Goal: Share content: Share content

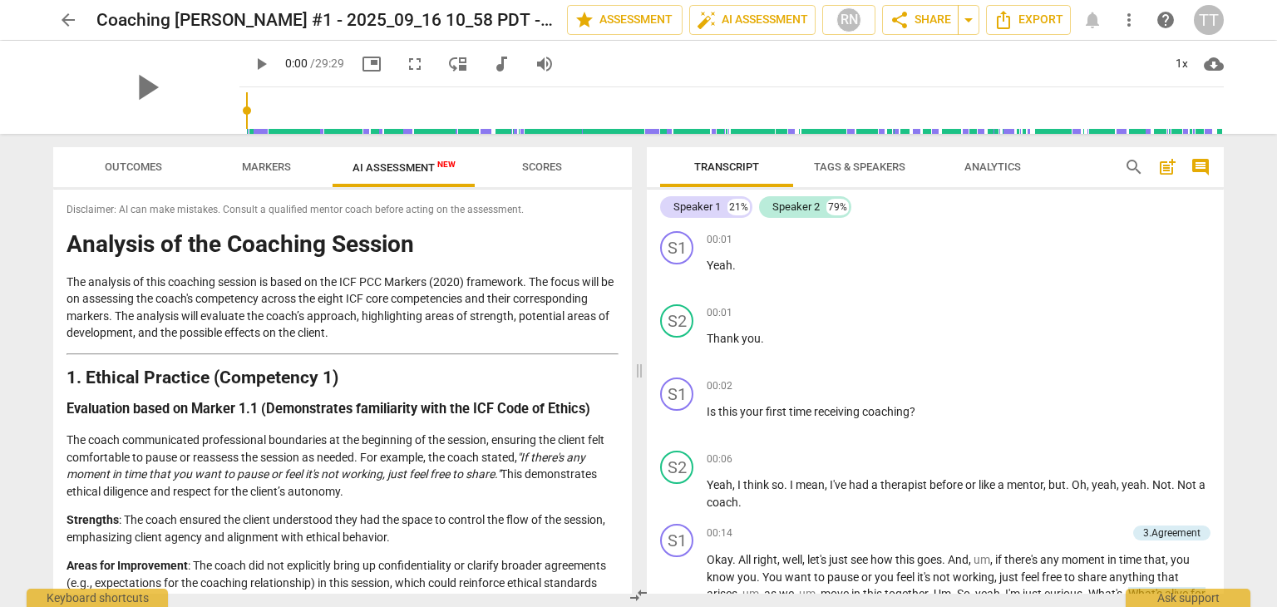
scroll to position [5049, 0]
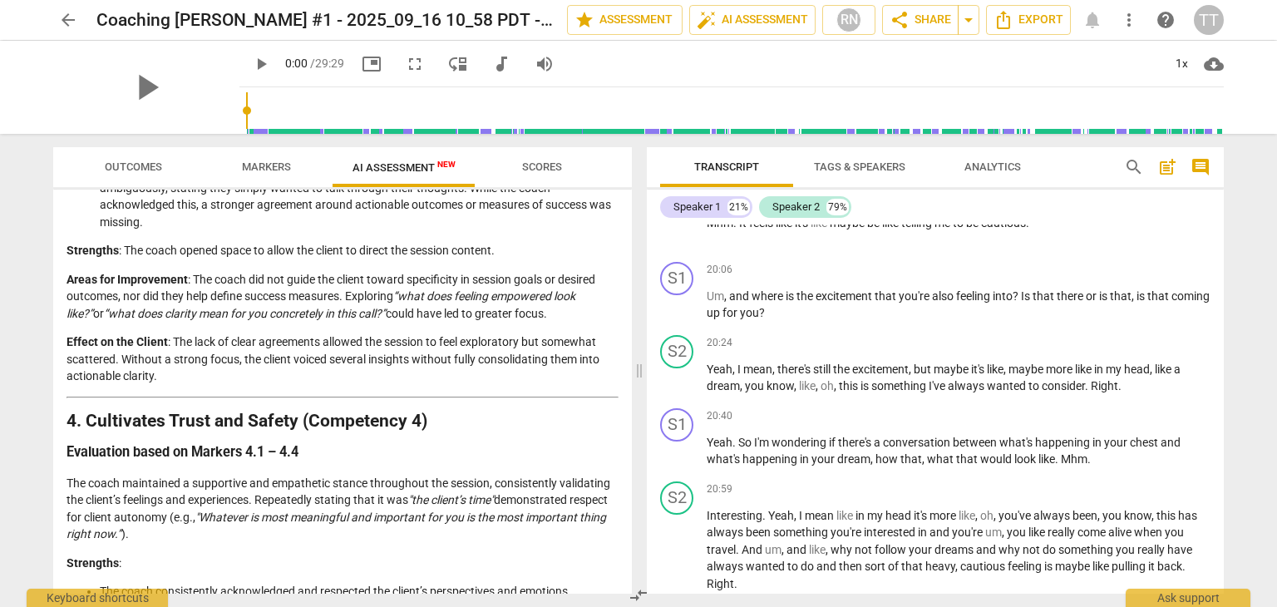
click at [58, 13] on span "arrow_back" at bounding box center [68, 20] width 20 height 20
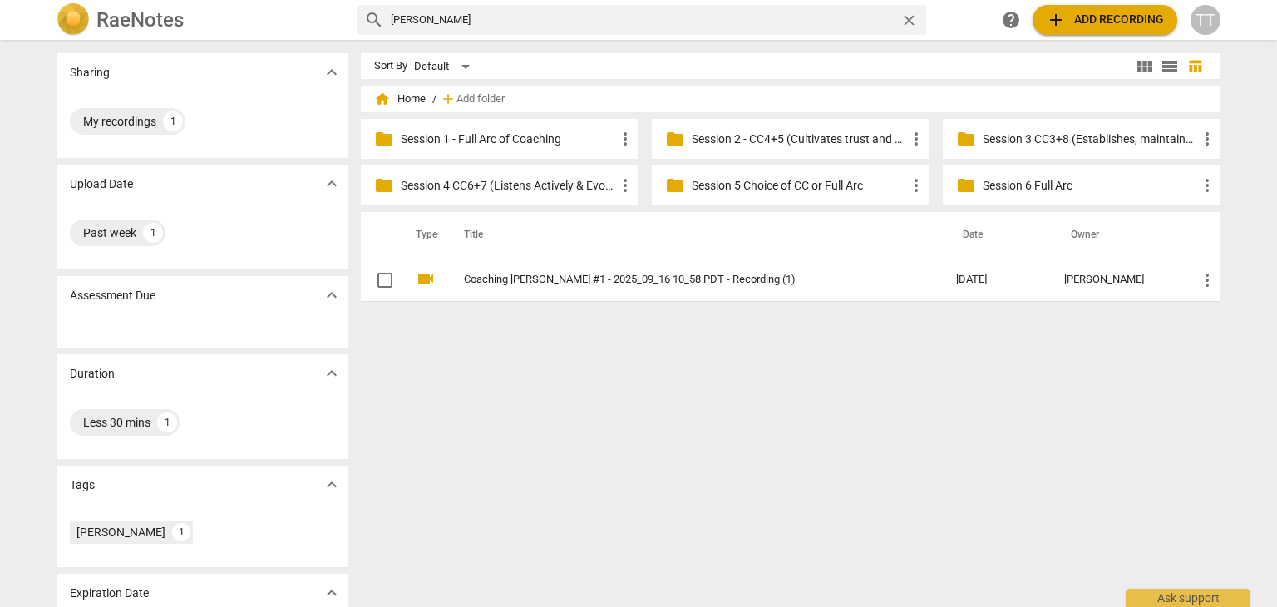
click at [1012, 185] on p "Session 6 Full Arc" at bounding box center [1090, 185] width 215 height 17
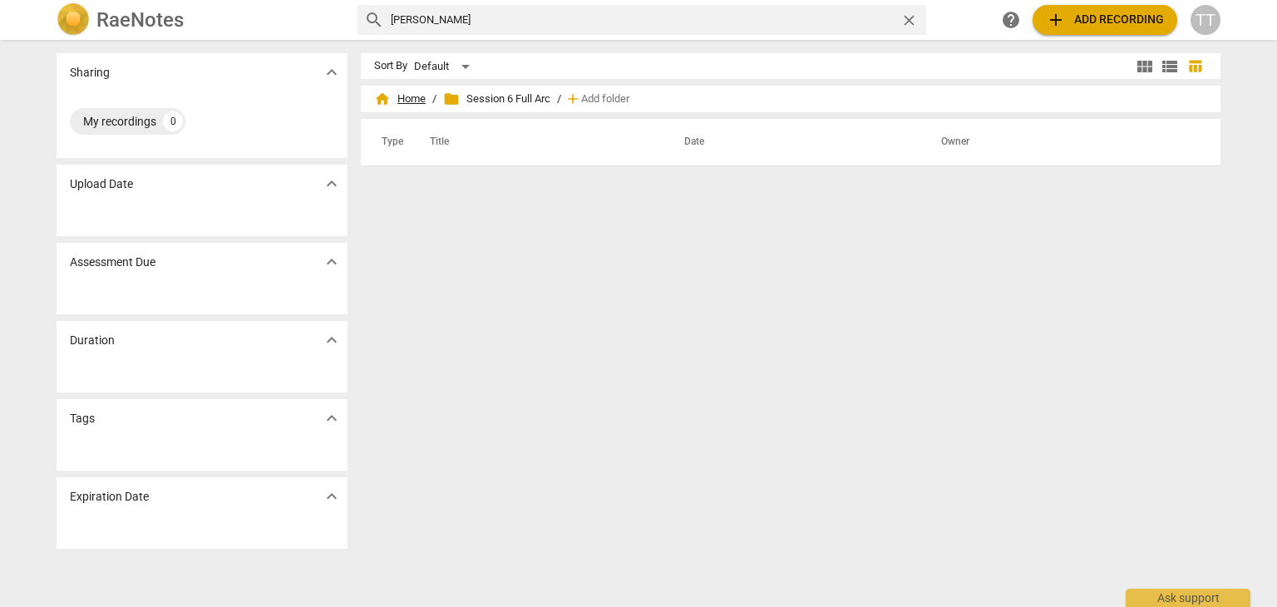
click at [422, 91] on span "home Home" at bounding box center [400, 99] width 52 height 17
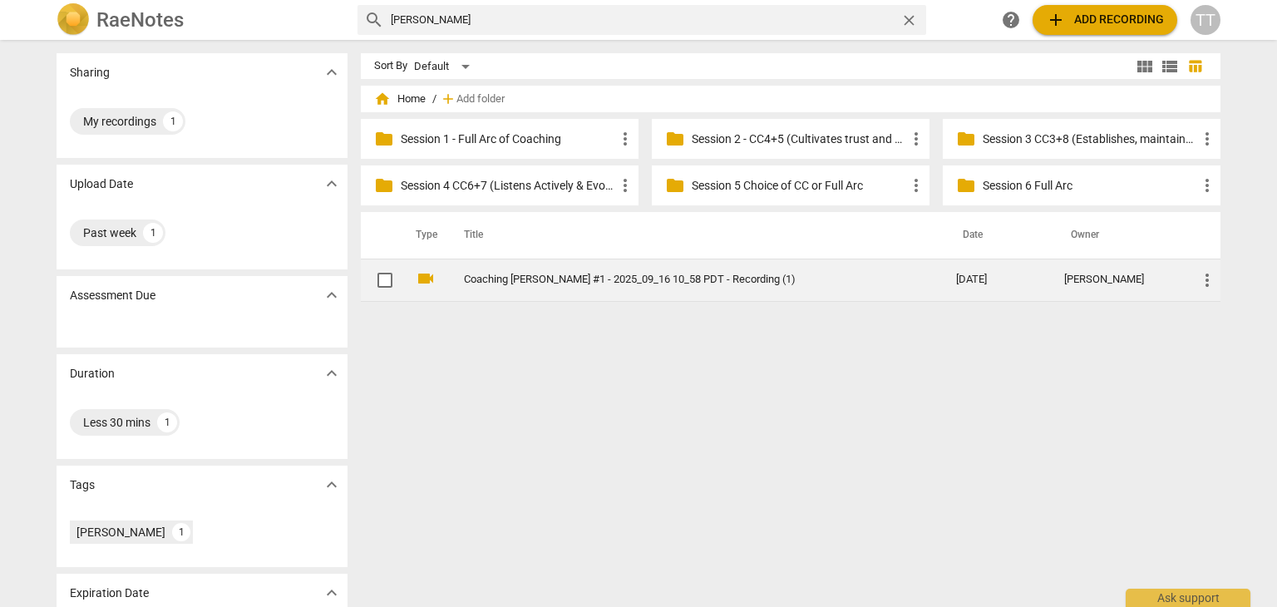
click at [378, 274] on input "checkbox" at bounding box center [385, 280] width 35 height 20
click at [1206, 283] on span "more_vert" at bounding box center [1208, 280] width 20 height 20
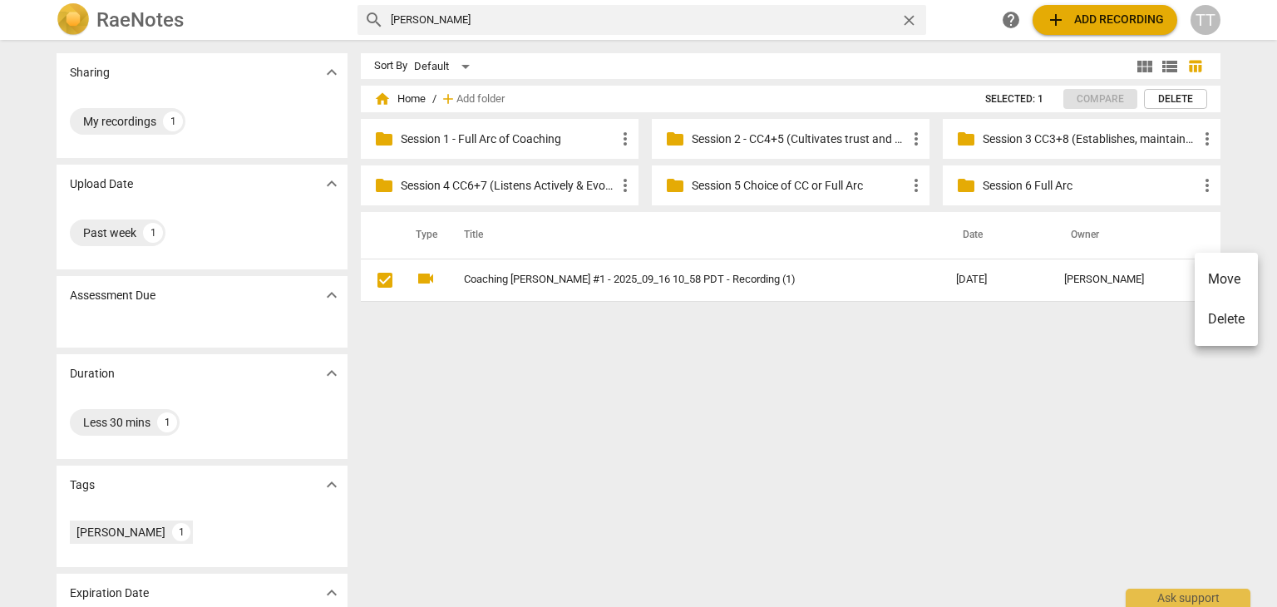
click at [1209, 288] on li "Move" at bounding box center [1226, 279] width 63 height 40
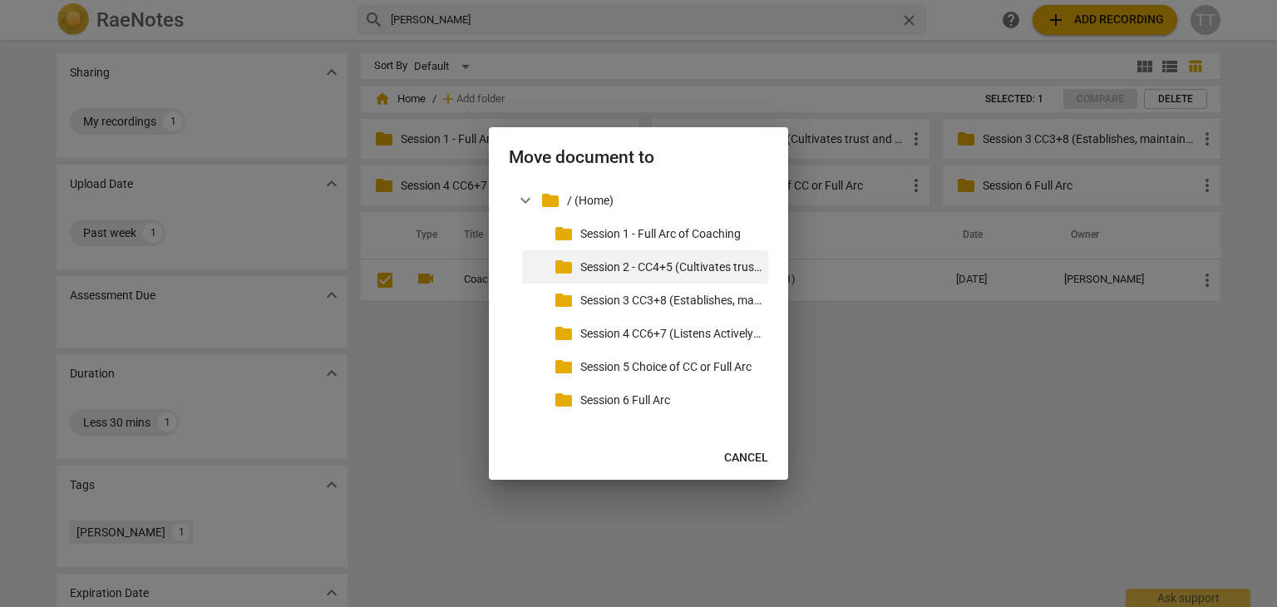
click at [630, 270] on p "Session 2 - CC4+5 (Cultivates trust and safety & Maintains Presence)" at bounding box center [671, 267] width 181 height 17
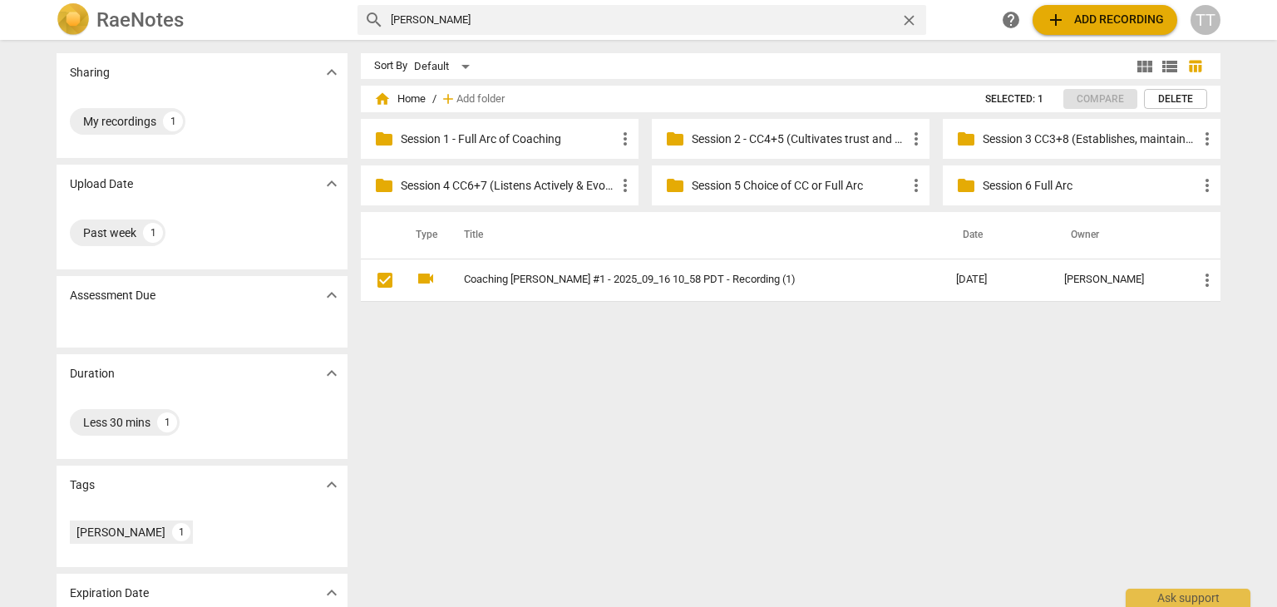
checkbox input "true"
click at [837, 180] on p "Session 5 Choice of CC or Full Arc" at bounding box center [799, 185] width 215 height 17
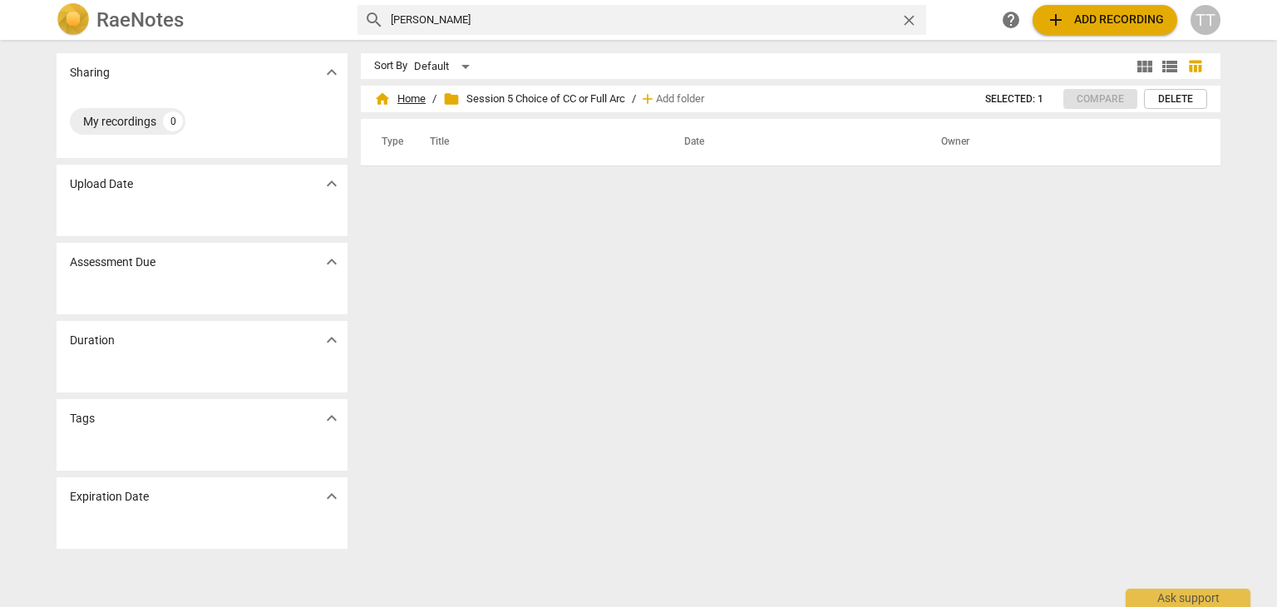
click at [397, 96] on span "home Home" at bounding box center [400, 99] width 52 height 17
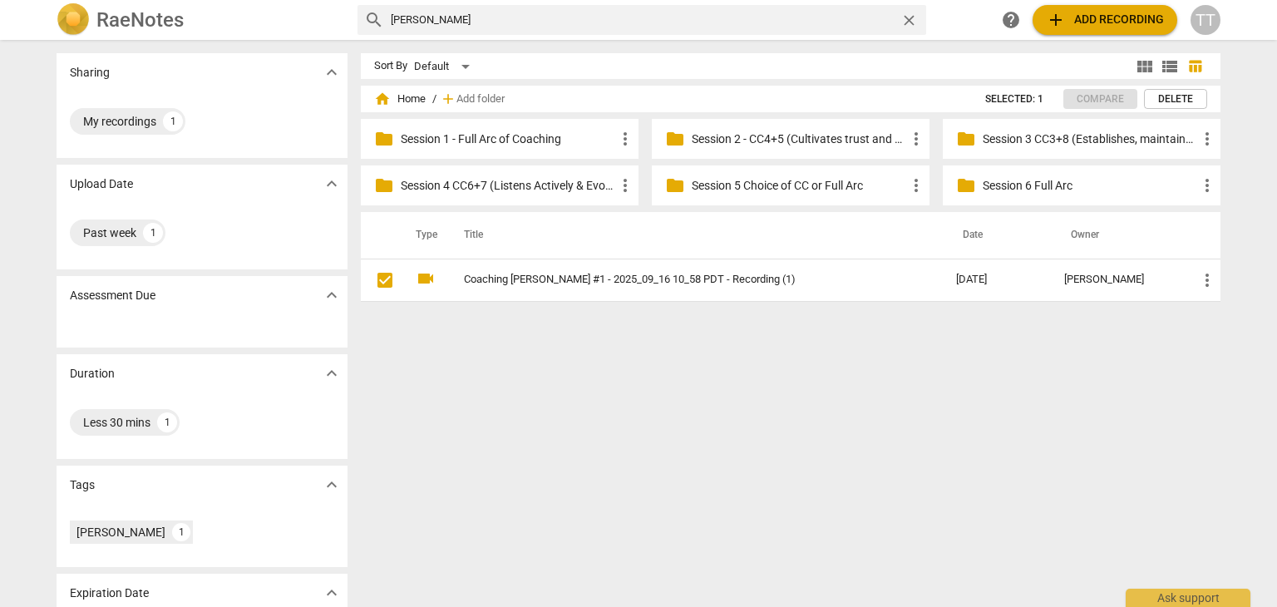
click at [951, 357] on div "Sort By Default view_module view_list table_chart home Home / add Add folder Se…" at bounding box center [797, 323] width 873 height 541
click at [786, 139] on p "Session 2 - CC4+5 (Cultivates trust and safety & Maintains Presence)" at bounding box center [799, 139] width 215 height 17
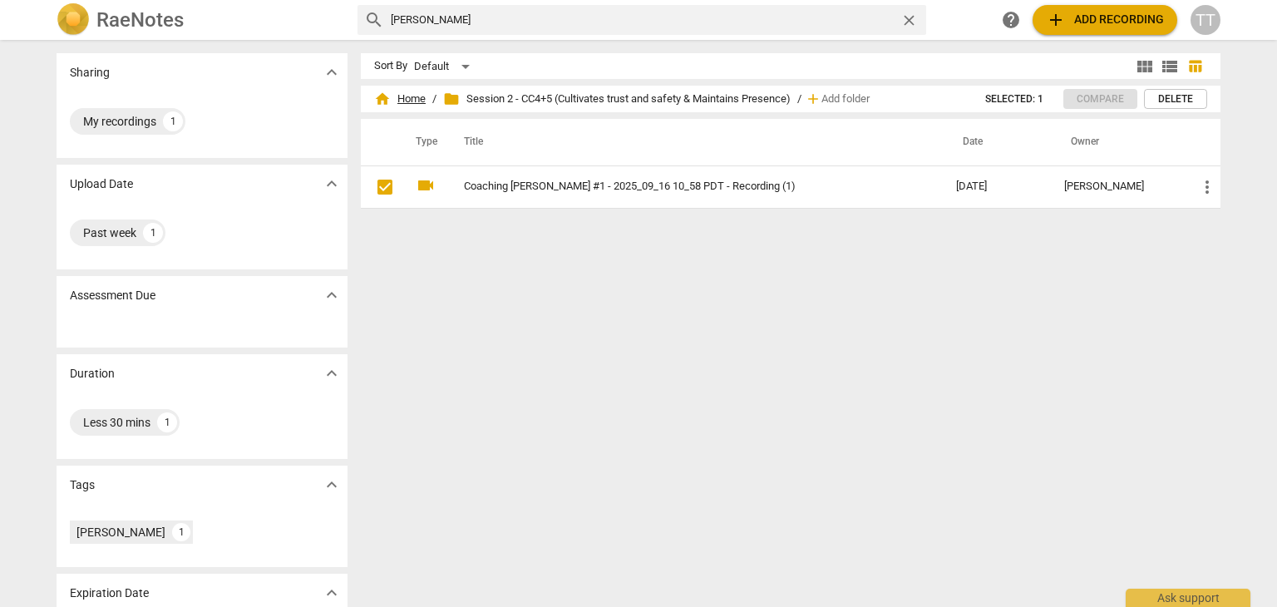
click at [393, 97] on span "home Home" at bounding box center [400, 99] width 52 height 17
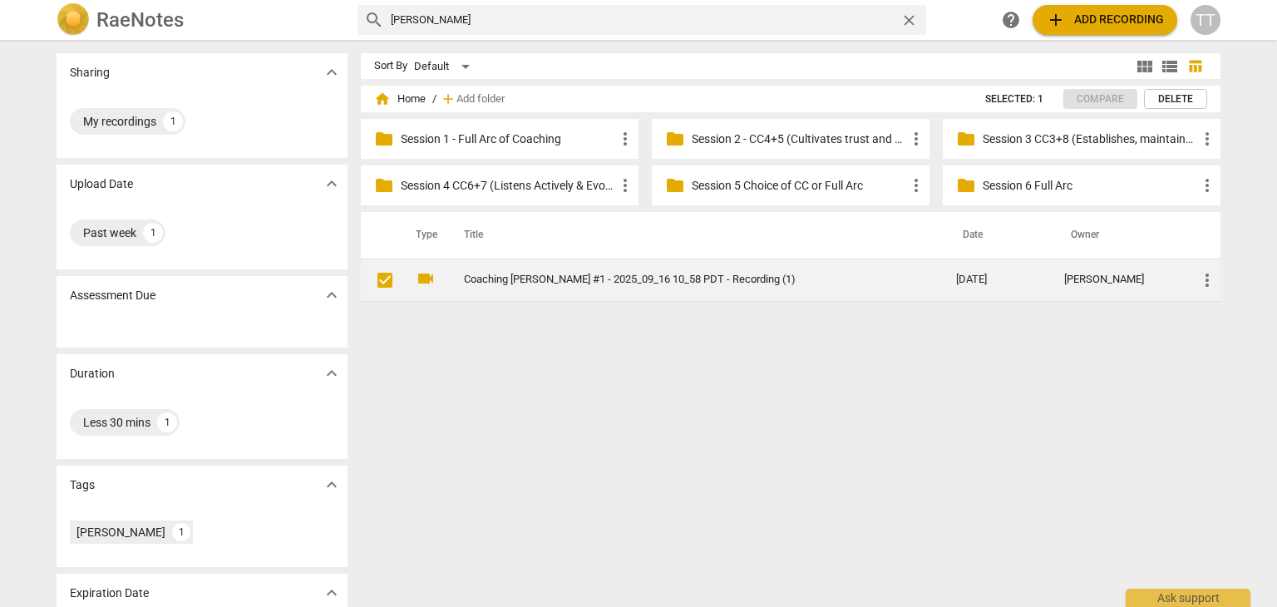
click at [383, 286] on input "checkbox" at bounding box center [385, 280] width 35 height 20
checkbox input "true"
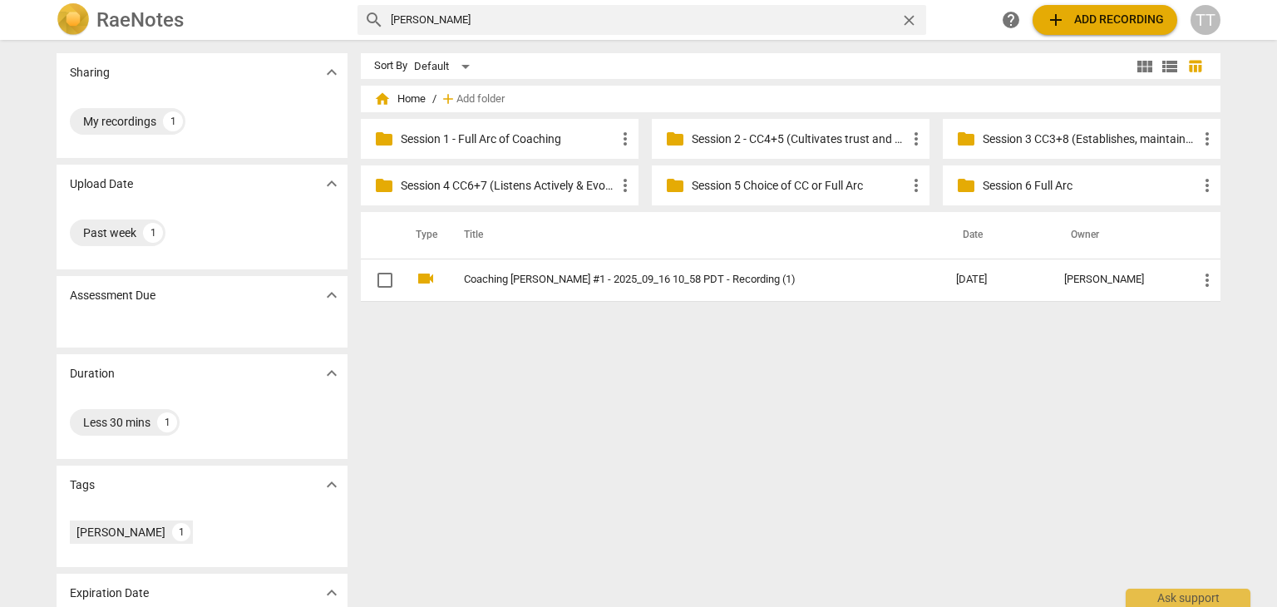
click at [906, 17] on span "close" at bounding box center [909, 20] width 17 height 17
checkbox input "false"
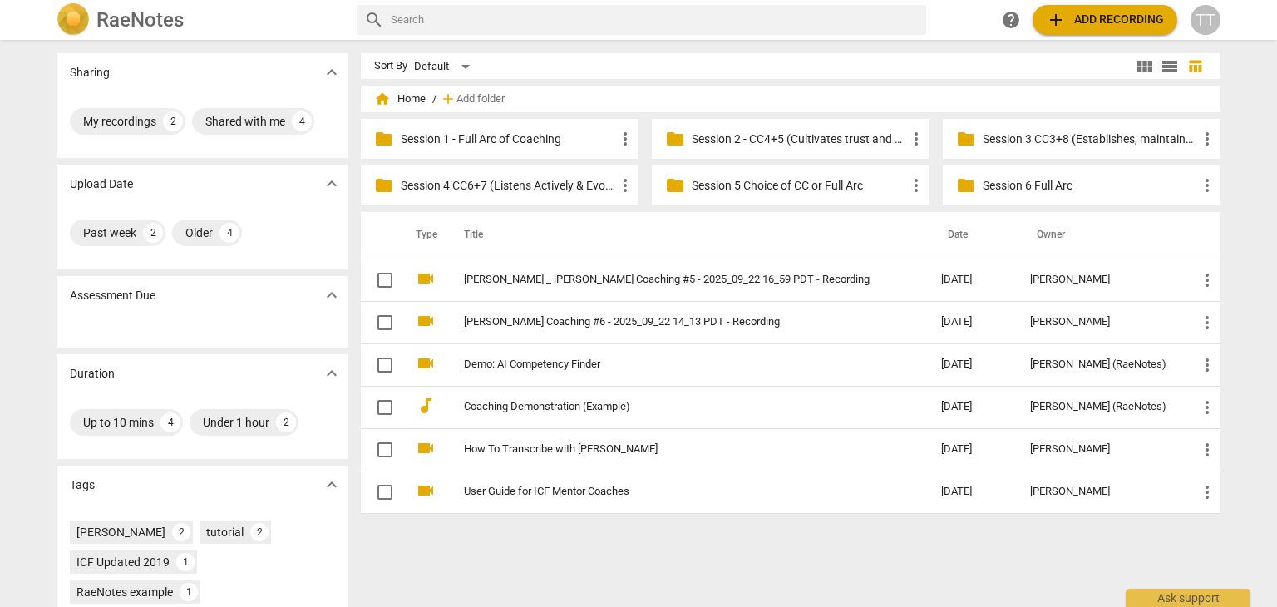
click at [1001, 188] on p "Session 6 Full Arc" at bounding box center [1090, 185] width 215 height 17
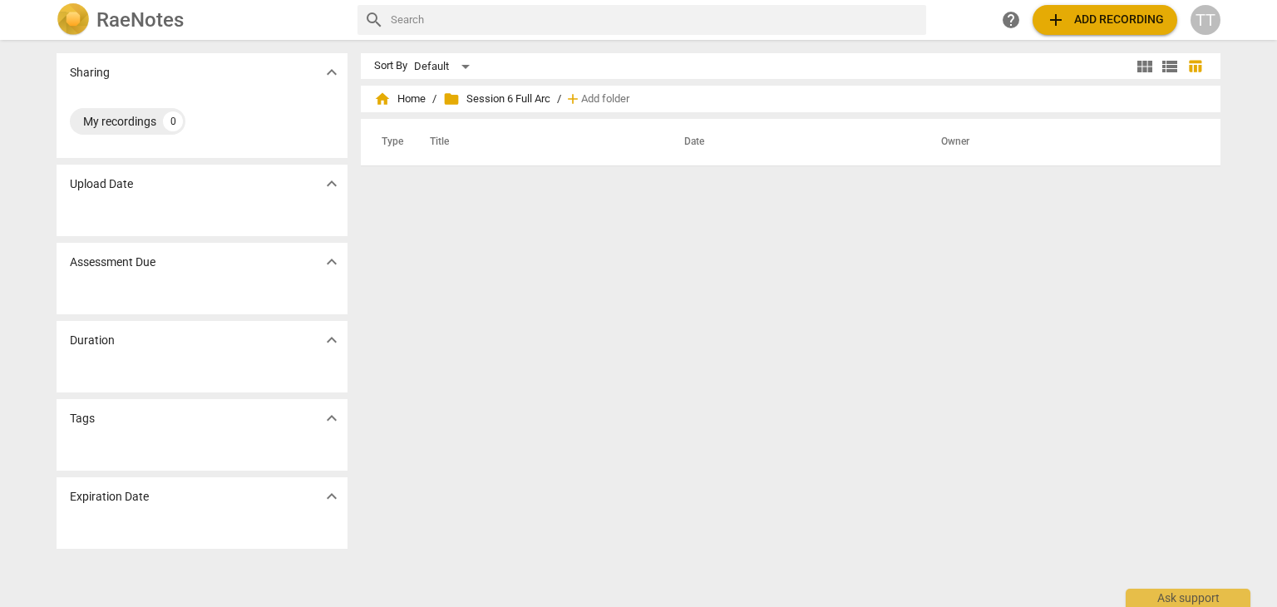
click at [1074, 28] on span "add Add recording" at bounding box center [1105, 20] width 118 height 20
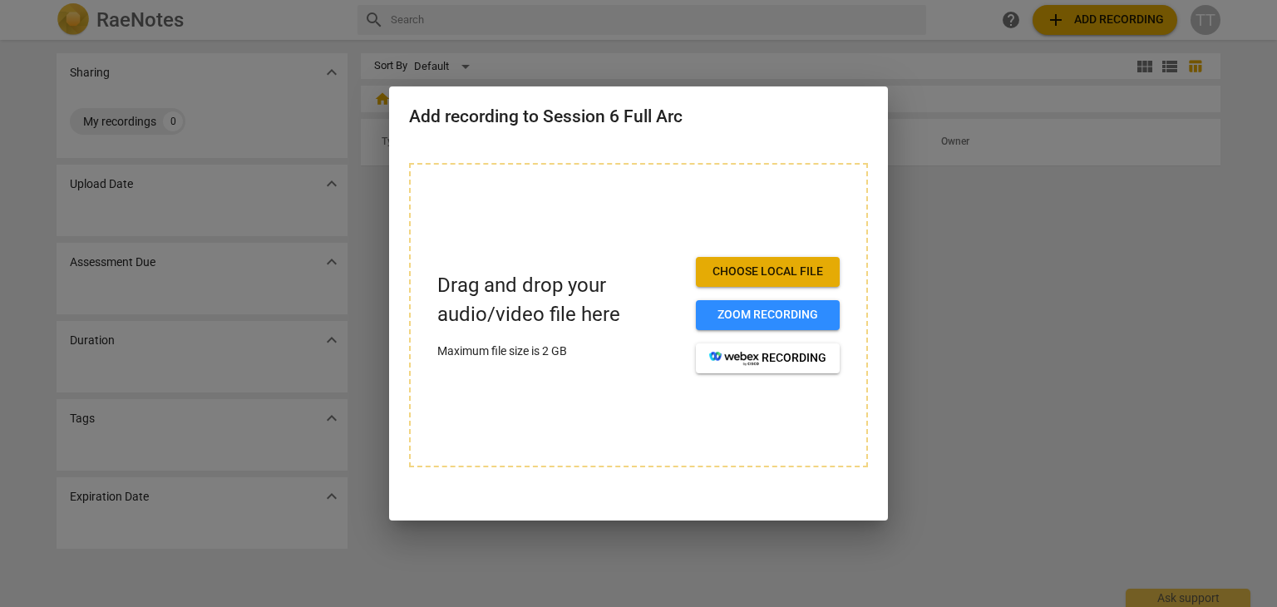
click at [798, 268] on span "Choose local file" at bounding box center [767, 272] width 117 height 17
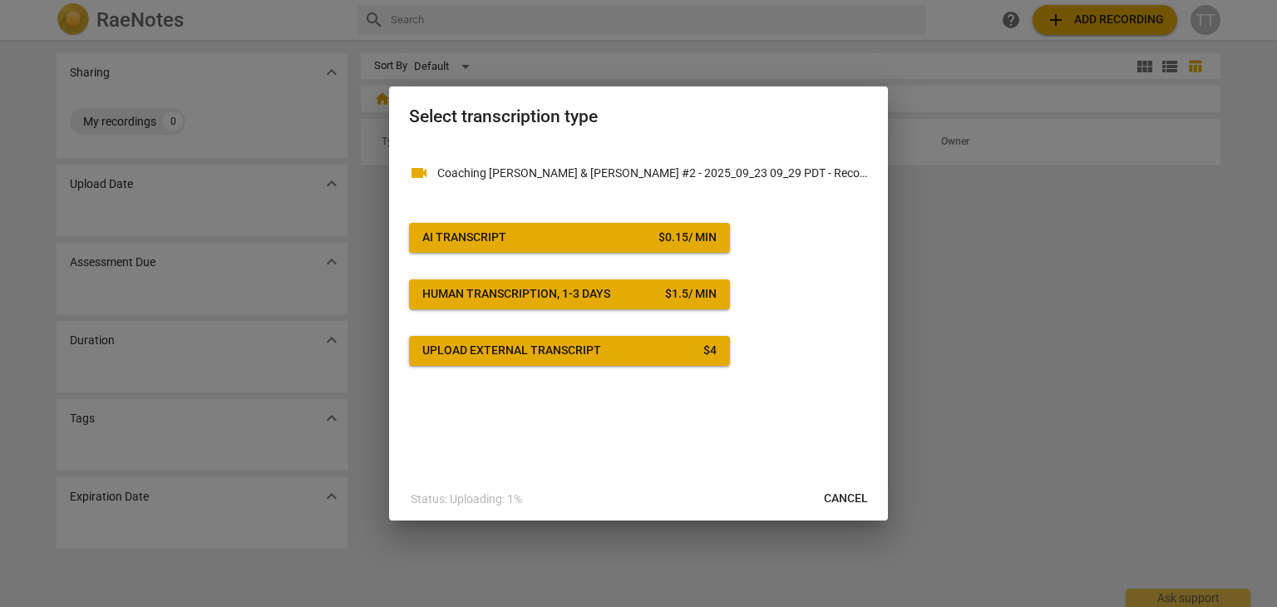
click at [684, 247] on button "AI Transcript $ 0.15 / min" at bounding box center [569, 238] width 321 height 30
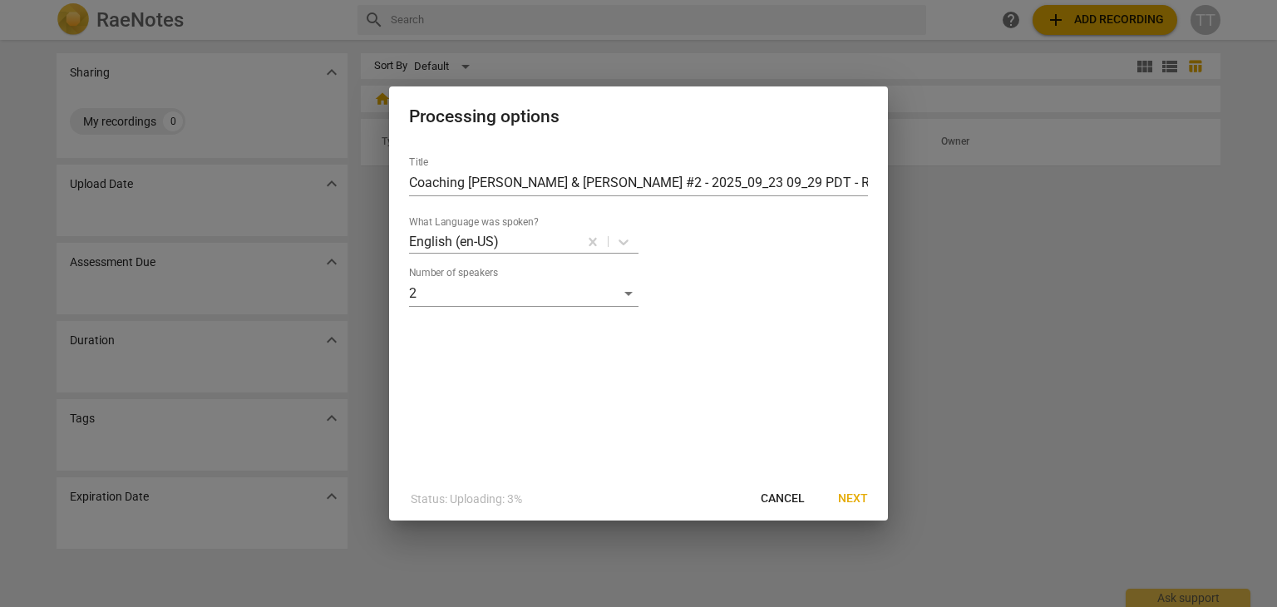
click at [858, 494] on span "Next" at bounding box center [853, 499] width 30 height 17
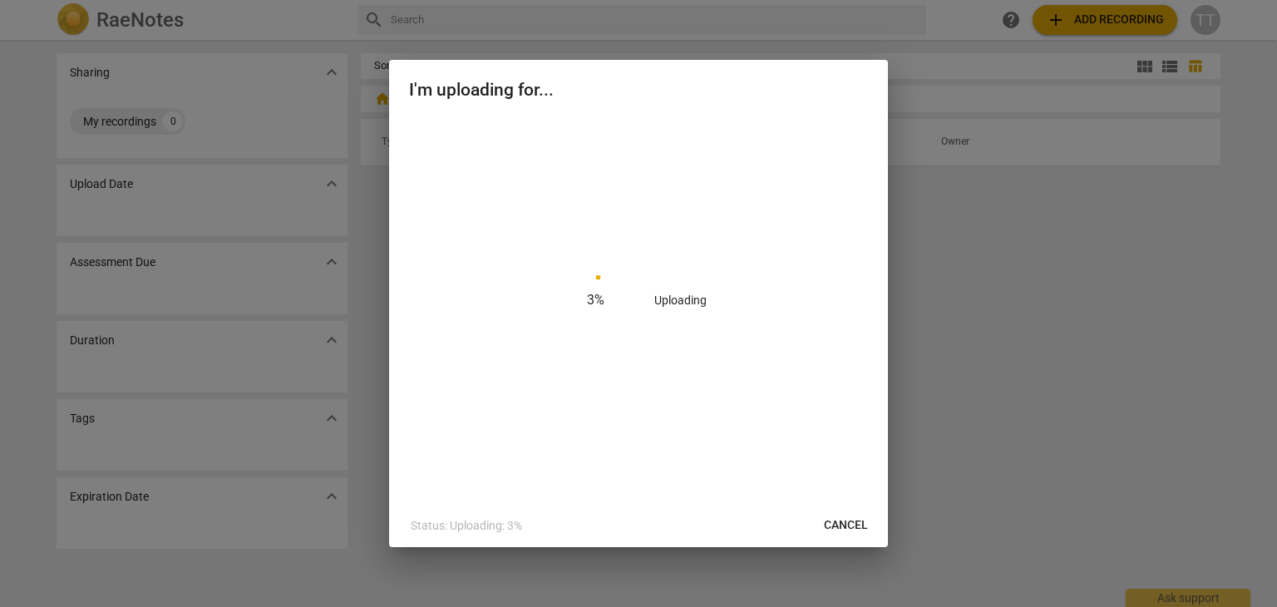
click at [1205, 377] on div at bounding box center [638, 303] width 1277 height 607
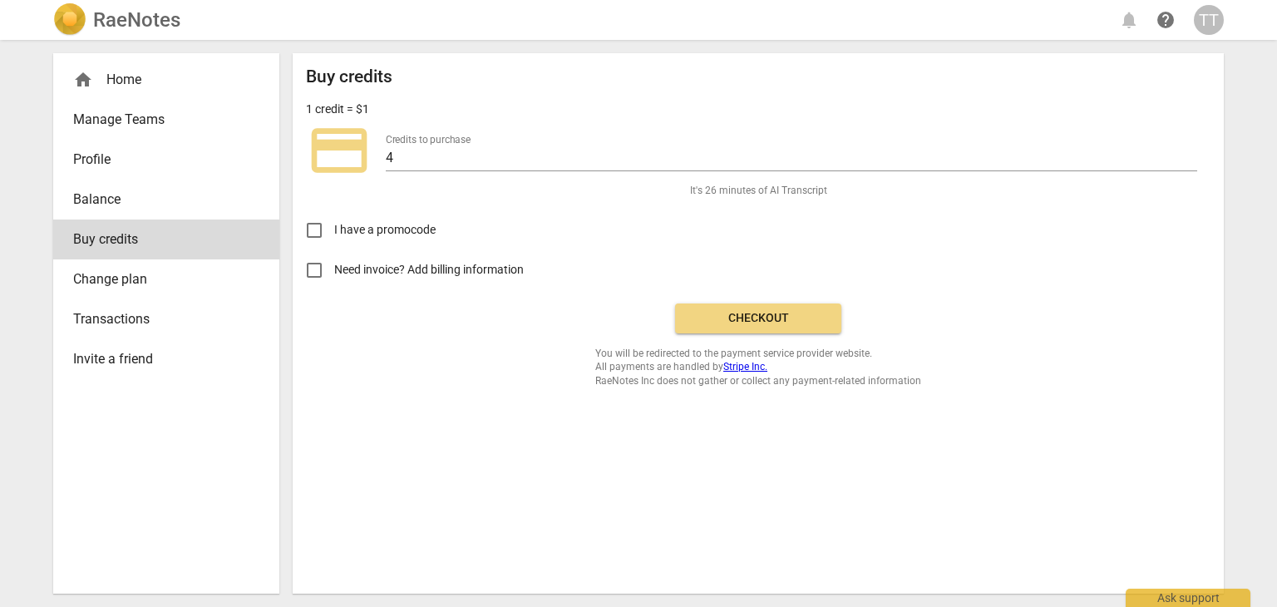
click at [778, 332] on button "Checkout" at bounding box center [758, 319] width 166 height 30
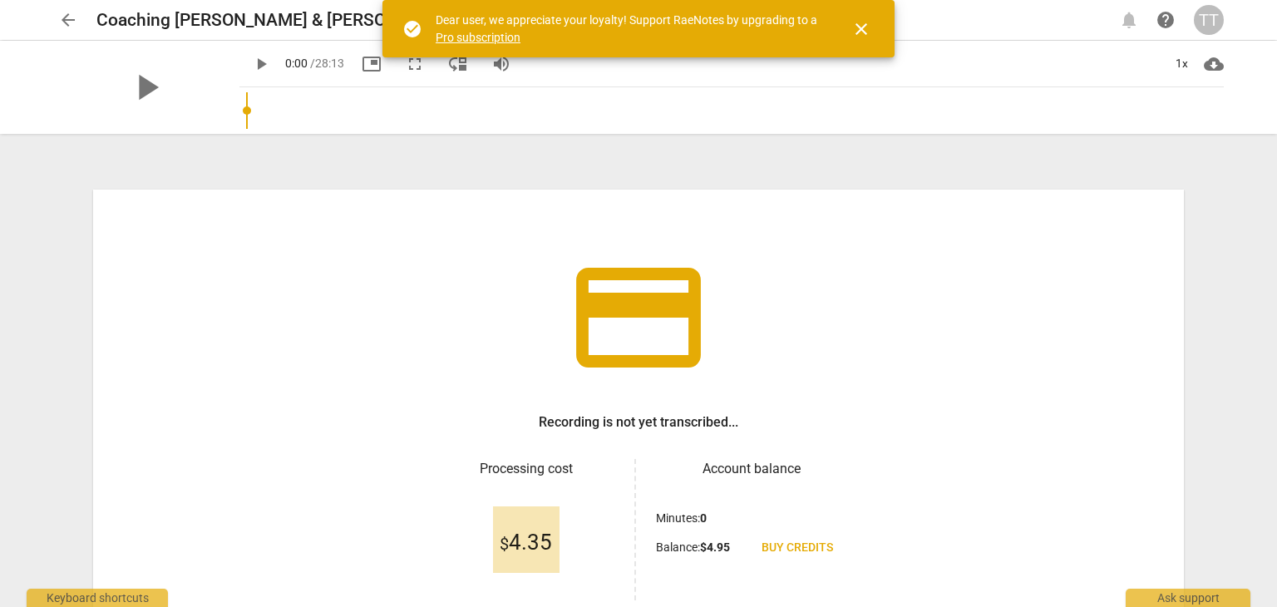
scroll to position [143, 0]
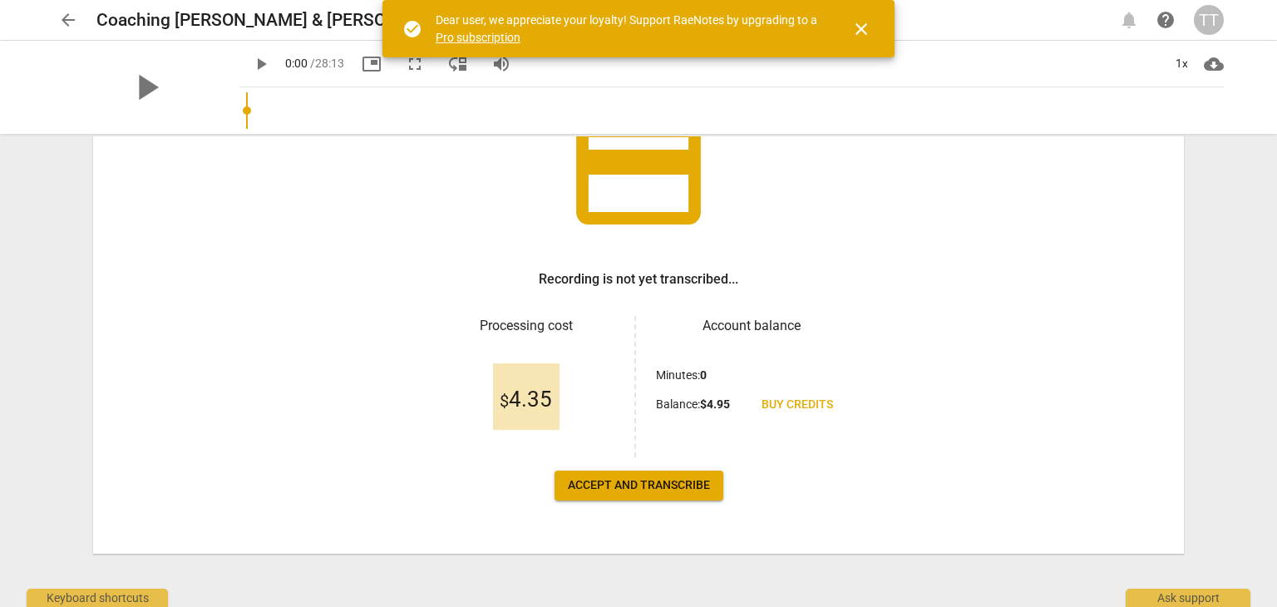
click at [618, 492] on span "Accept and transcribe" at bounding box center [639, 485] width 142 height 17
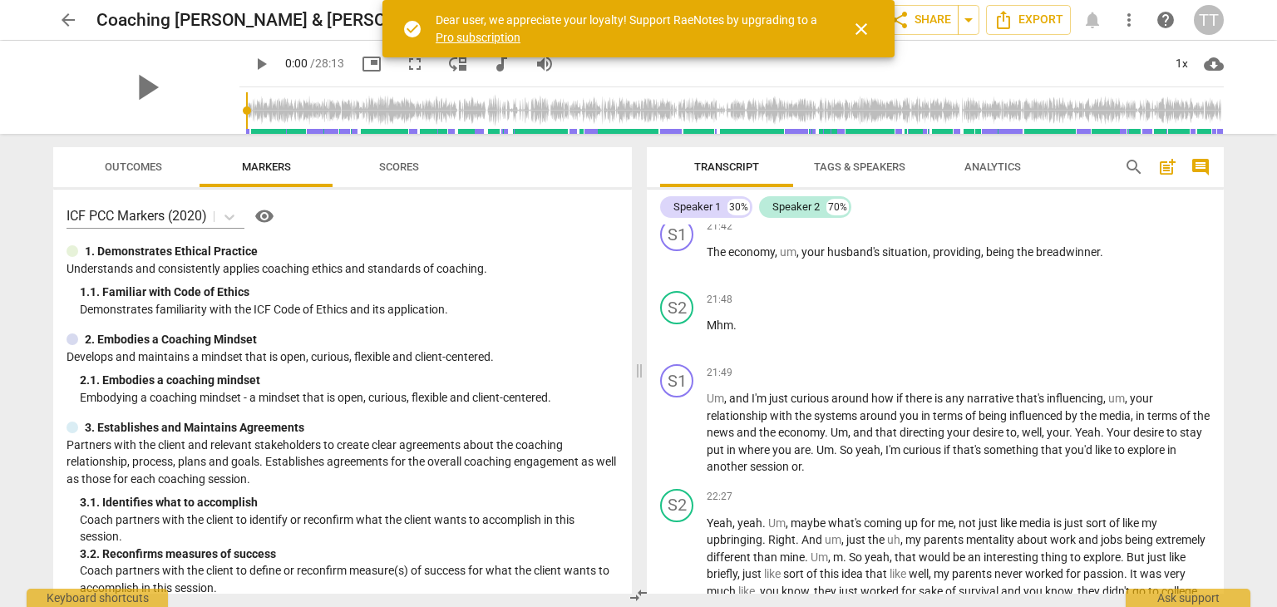
scroll to position [5853, 0]
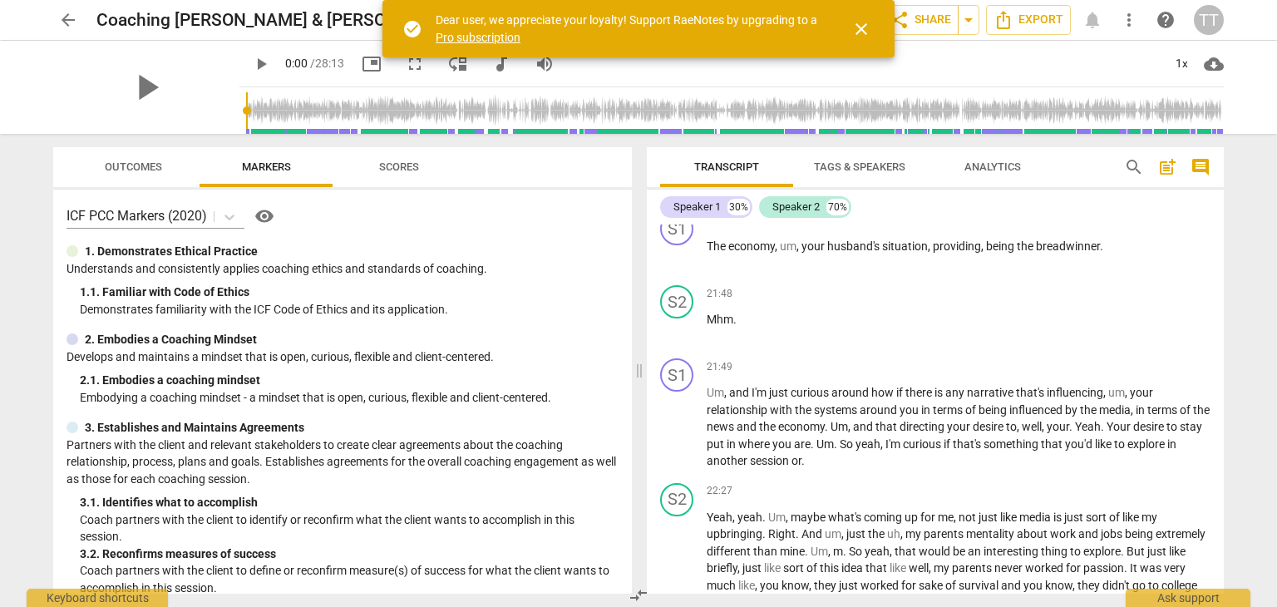
click at [992, 170] on span "Analytics" at bounding box center [993, 167] width 57 height 12
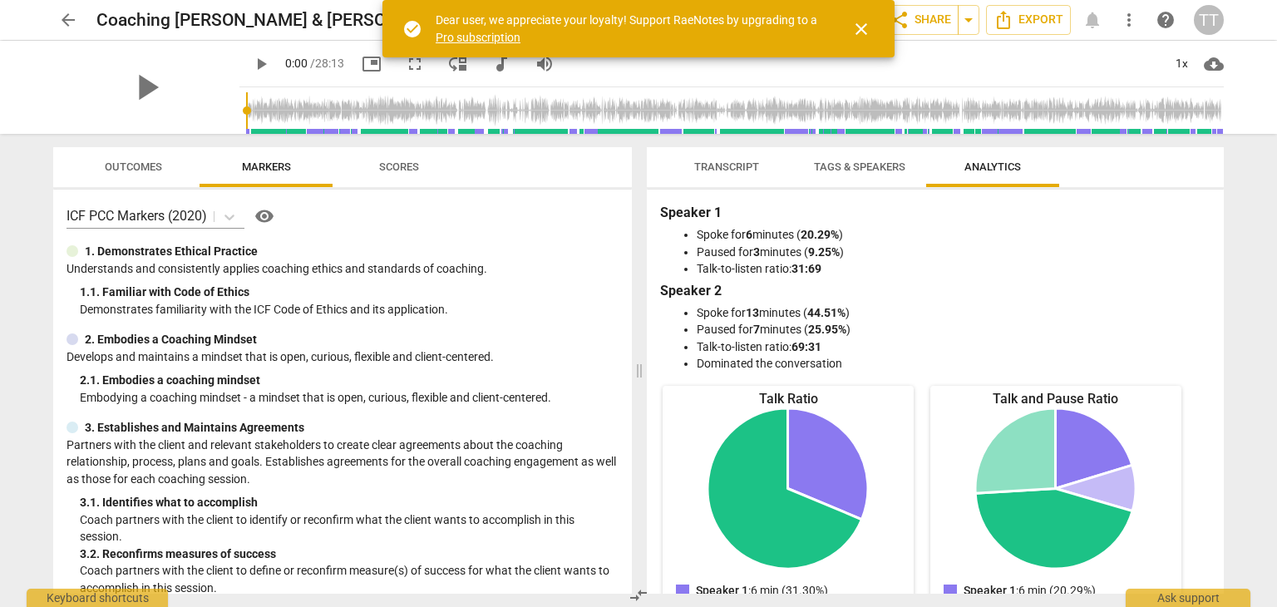
click at [869, 22] on span "close" at bounding box center [862, 29] width 20 height 20
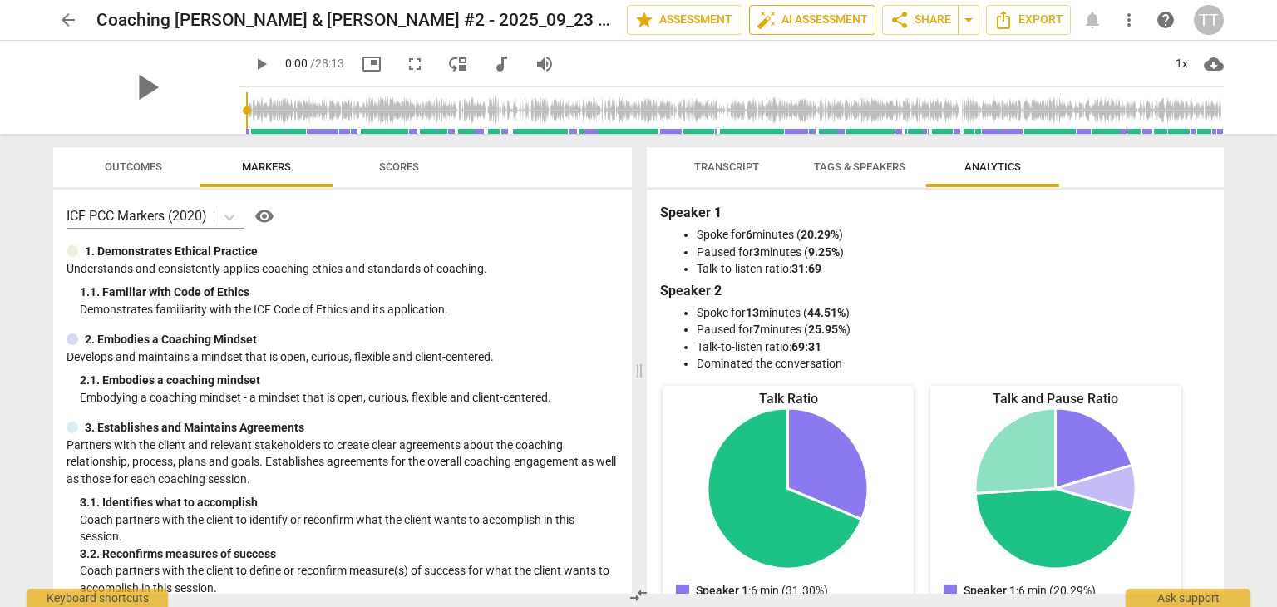
click at [818, 26] on span "auto_fix_high AI Assessment" at bounding box center [812, 20] width 111 height 20
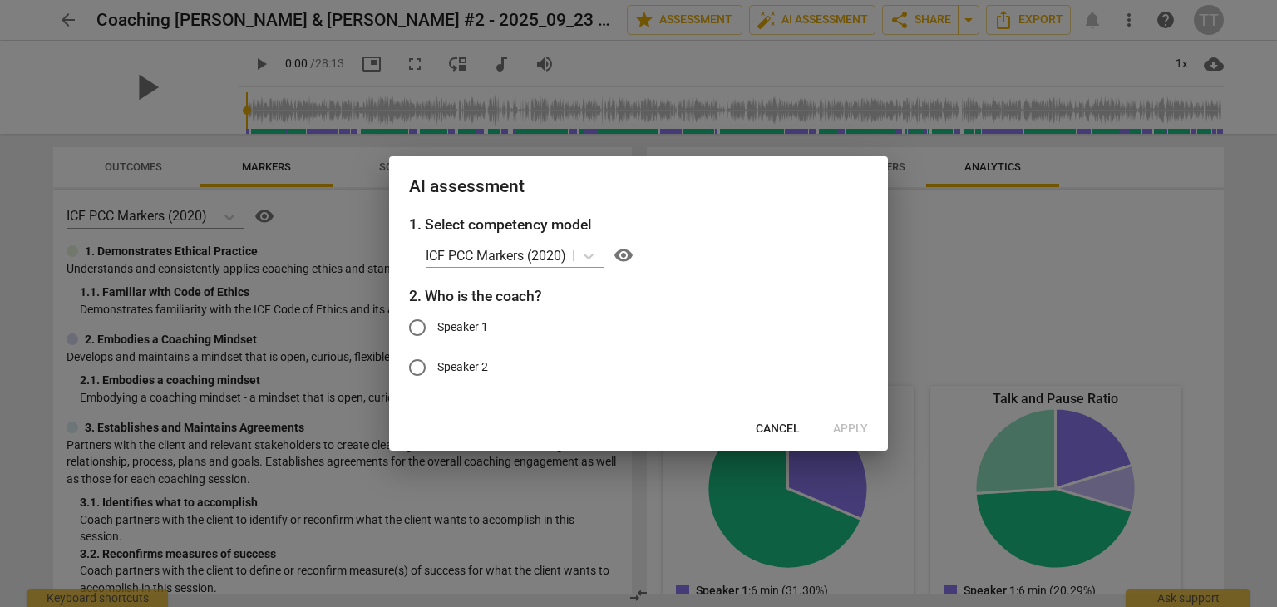
click at [424, 320] on input "Speaker 1" at bounding box center [418, 328] width 40 height 40
radio input "true"
click at [853, 426] on span "Apply" at bounding box center [850, 429] width 35 height 17
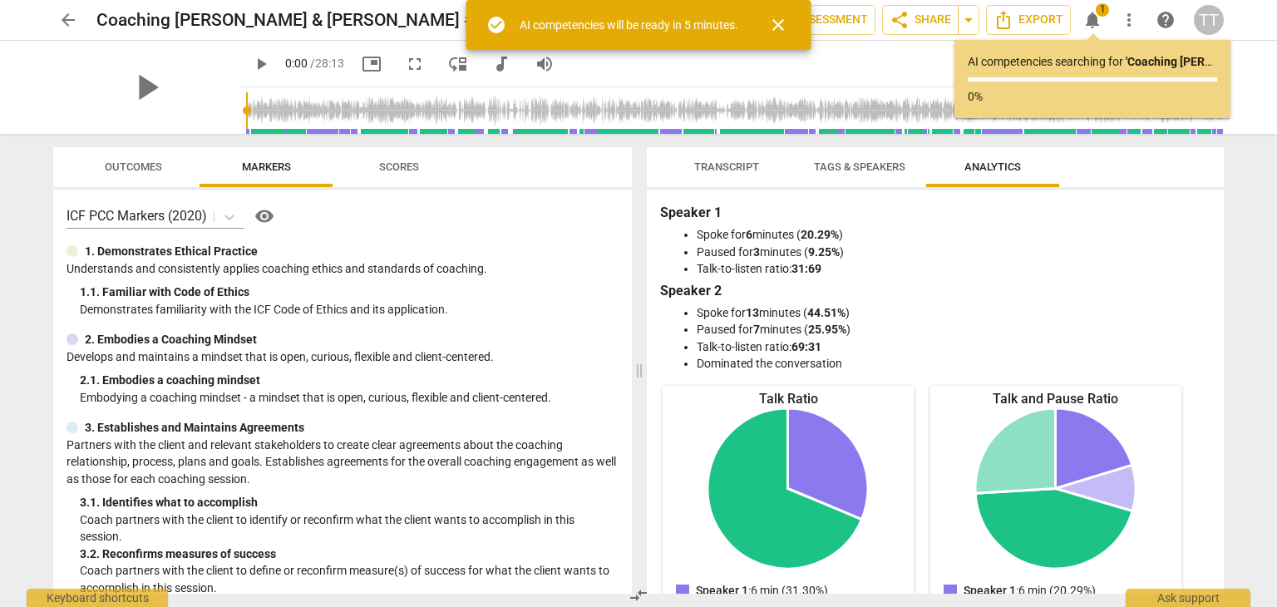
click at [778, 12] on button "close" at bounding box center [779, 25] width 40 height 40
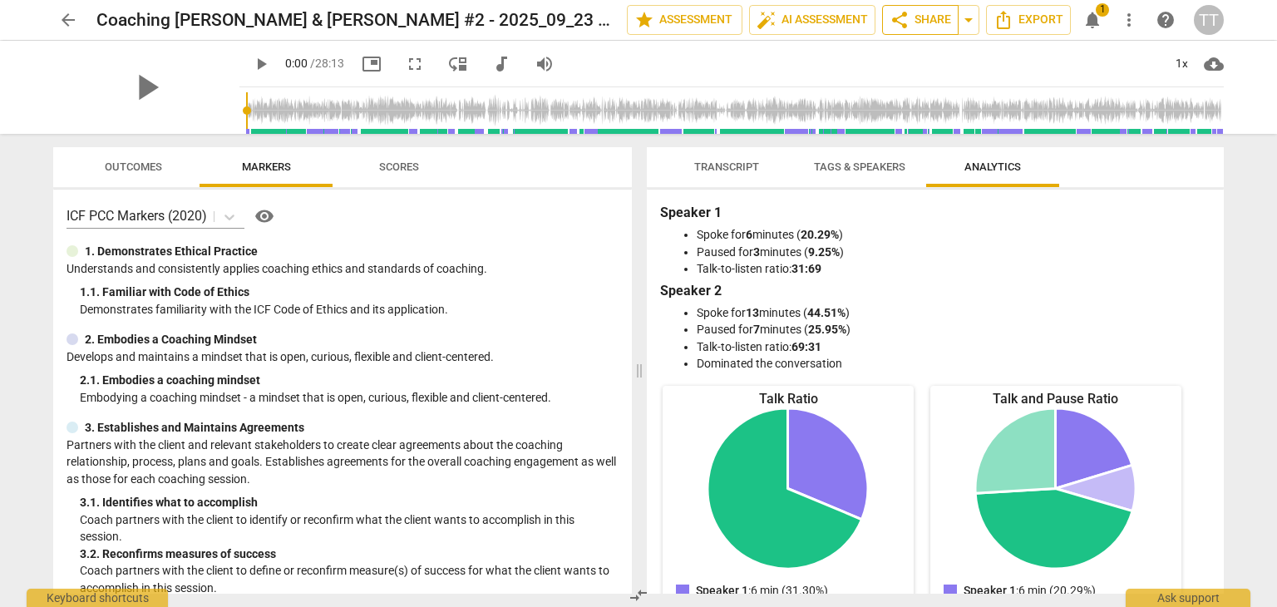
click at [903, 25] on span "share" at bounding box center [900, 20] width 20 height 20
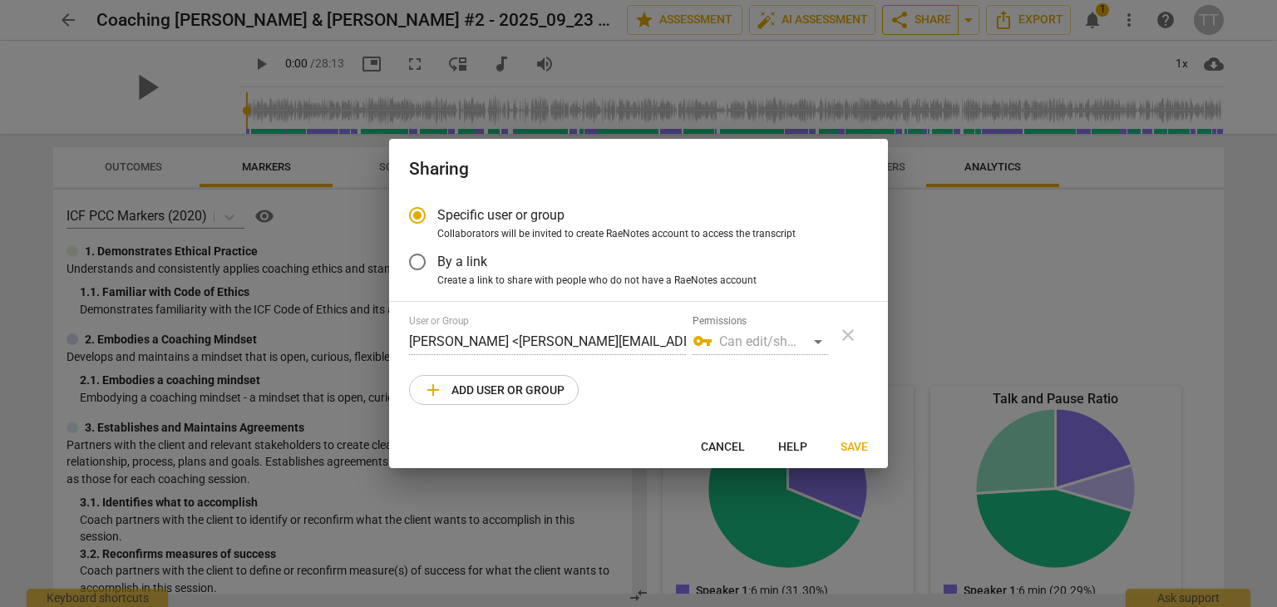
radio input "false"
click at [444, 265] on span "By a link" at bounding box center [462, 261] width 50 height 19
click at [437, 265] on input "By a link" at bounding box center [418, 262] width 40 height 40
radio input "false"
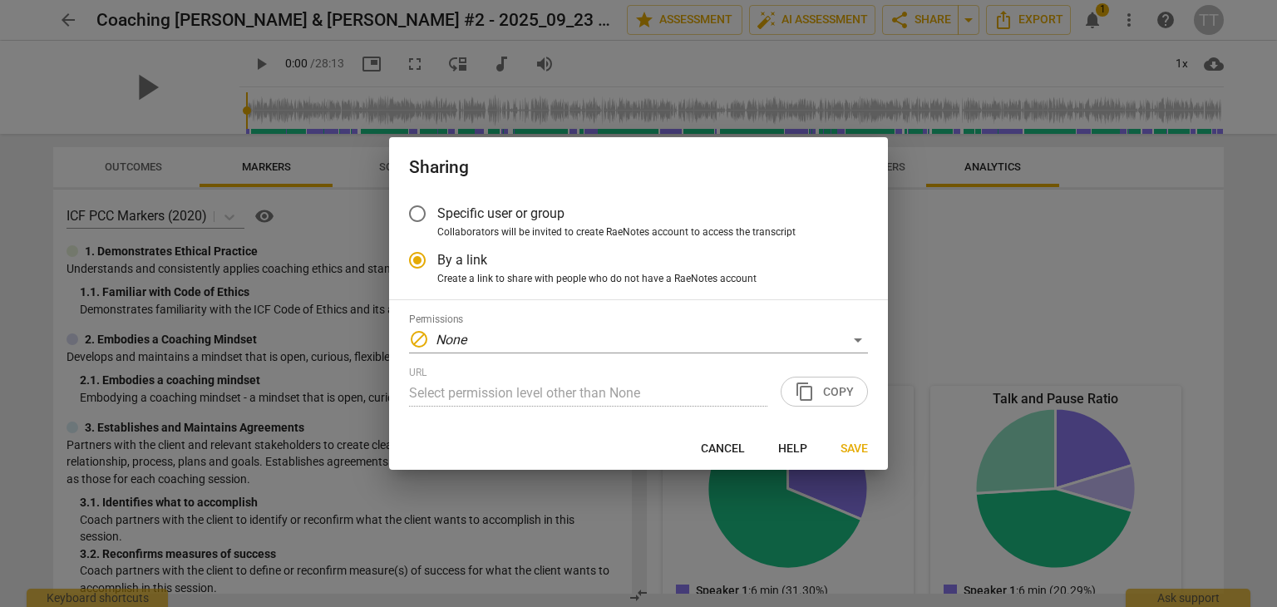
click at [448, 209] on span "Specific user or group" at bounding box center [500, 213] width 127 height 19
click at [437, 209] on input "Specific user or group" at bounding box center [418, 214] width 40 height 40
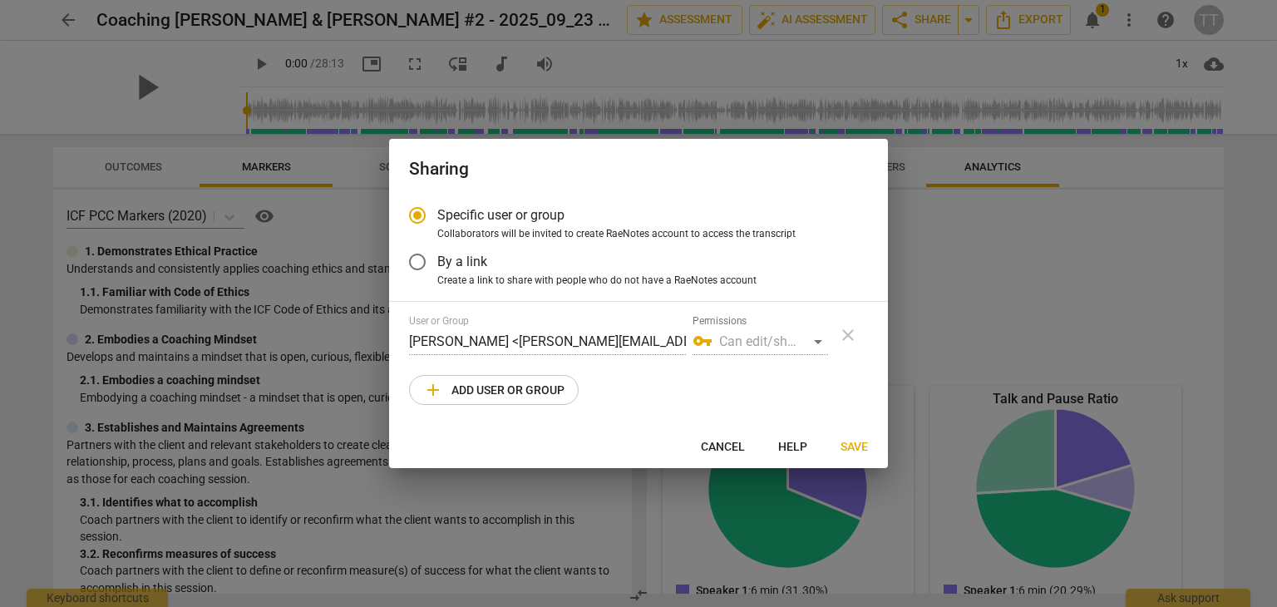
click at [546, 396] on span "add Add user or group" at bounding box center [493, 390] width 141 height 20
radio input "false"
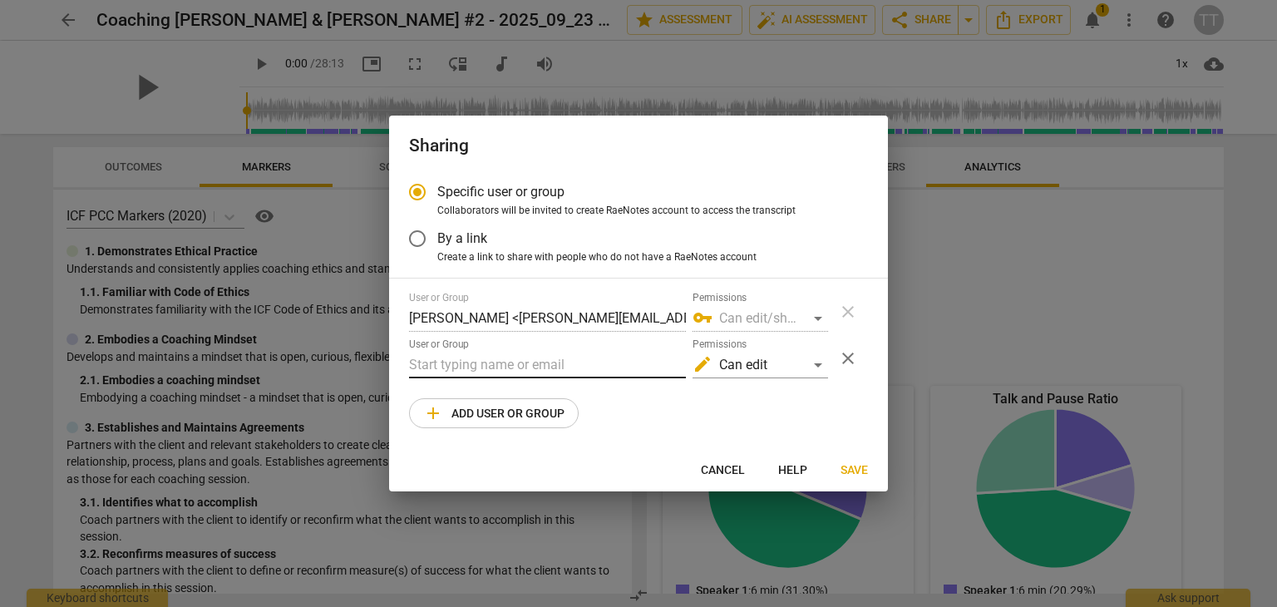
click at [524, 376] on input "text" at bounding box center [547, 365] width 277 height 27
drag, startPoint x: 442, startPoint y: 368, endPoint x: 318, endPoint y: 329, distance: 130.2
click at [318, 329] on div "Sharing Specific user or group Collaborators will be invited to create RaeNotes…" at bounding box center [638, 303] width 1277 height 607
paste input "@lifetransformationsnow.com"
type input "barb@lifetransformationsnow.com"
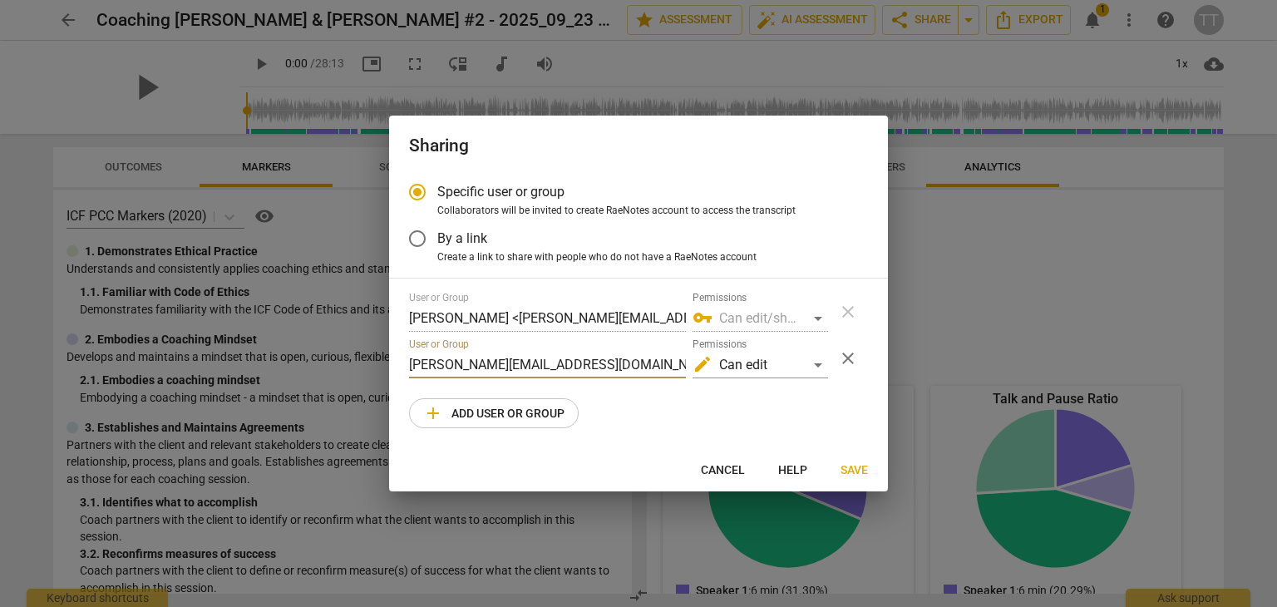
click at [856, 466] on span "Save" at bounding box center [854, 470] width 27 height 17
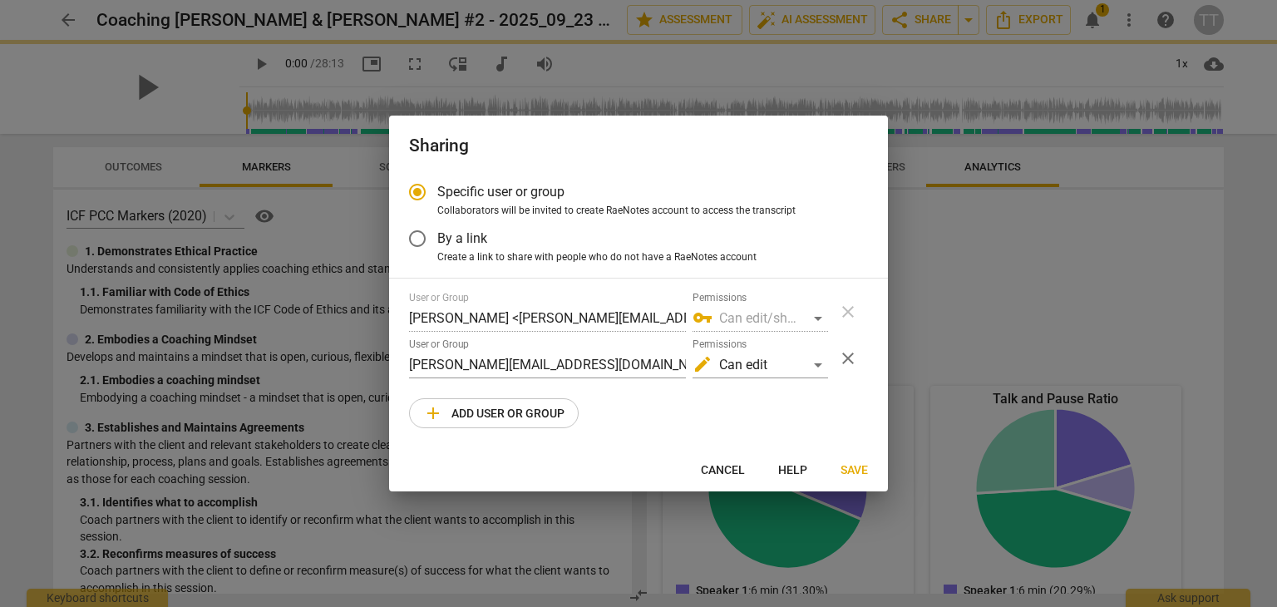
radio input "false"
type input "Barb Eisele <barb@lifetransformationsnow.com>"
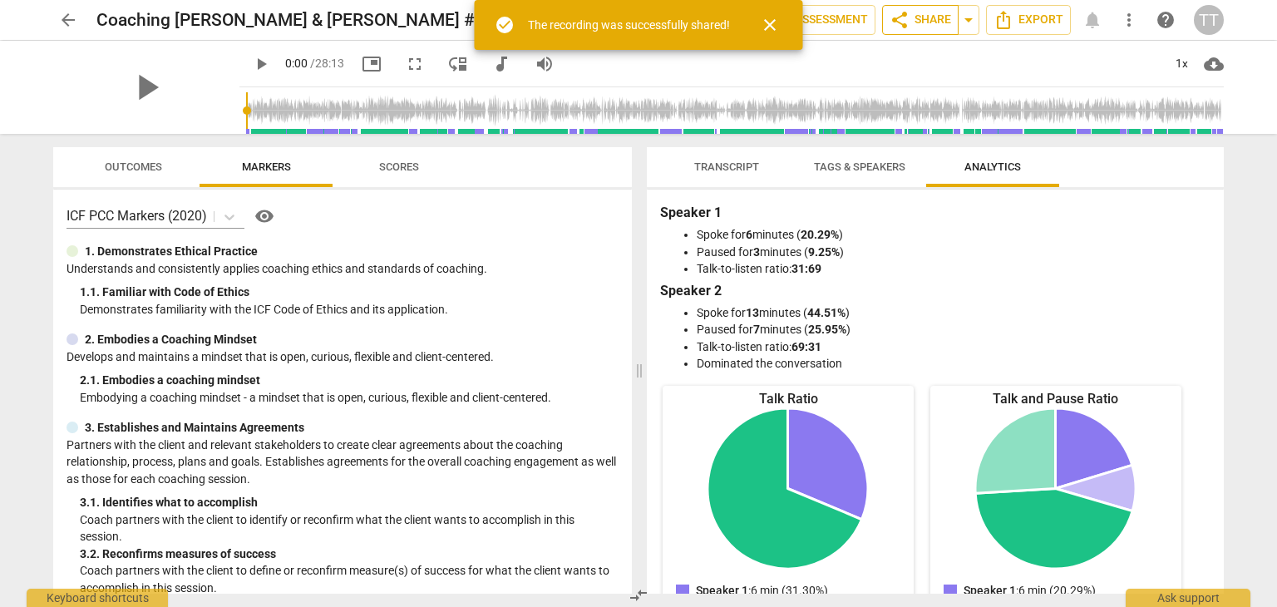
click at [902, 24] on span "share" at bounding box center [900, 20] width 20 height 20
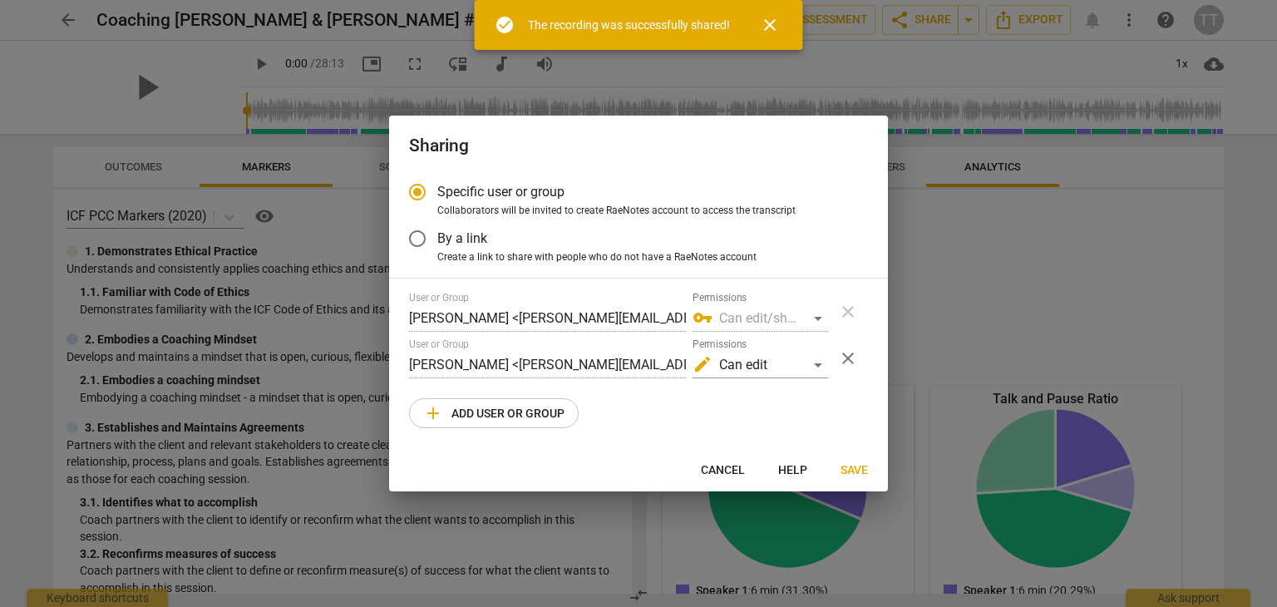
radio input "false"
click at [465, 238] on span "By a link" at bounding box center [462, 238] width 50 height 19
click at [437, 238] on input "By a link" at bounding box center [418, 239] width 40 height 40
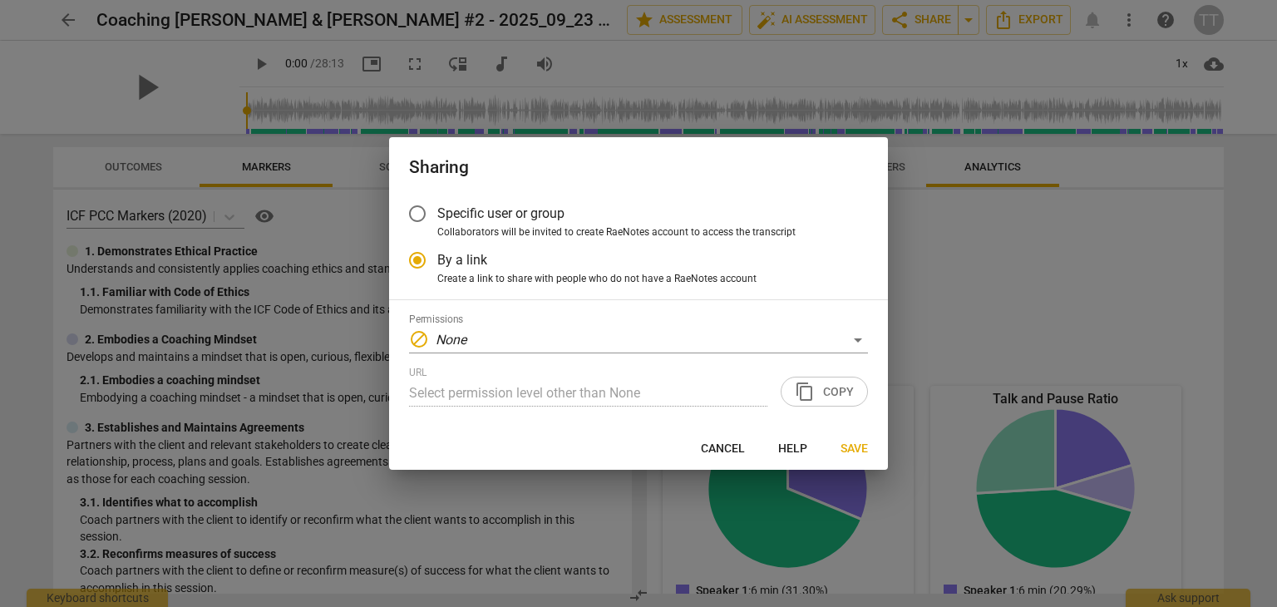
click at [843, 385] on div "URL Select permission level other than None content_copy Copy" at bounding box center [638, 387] width 459 height 40
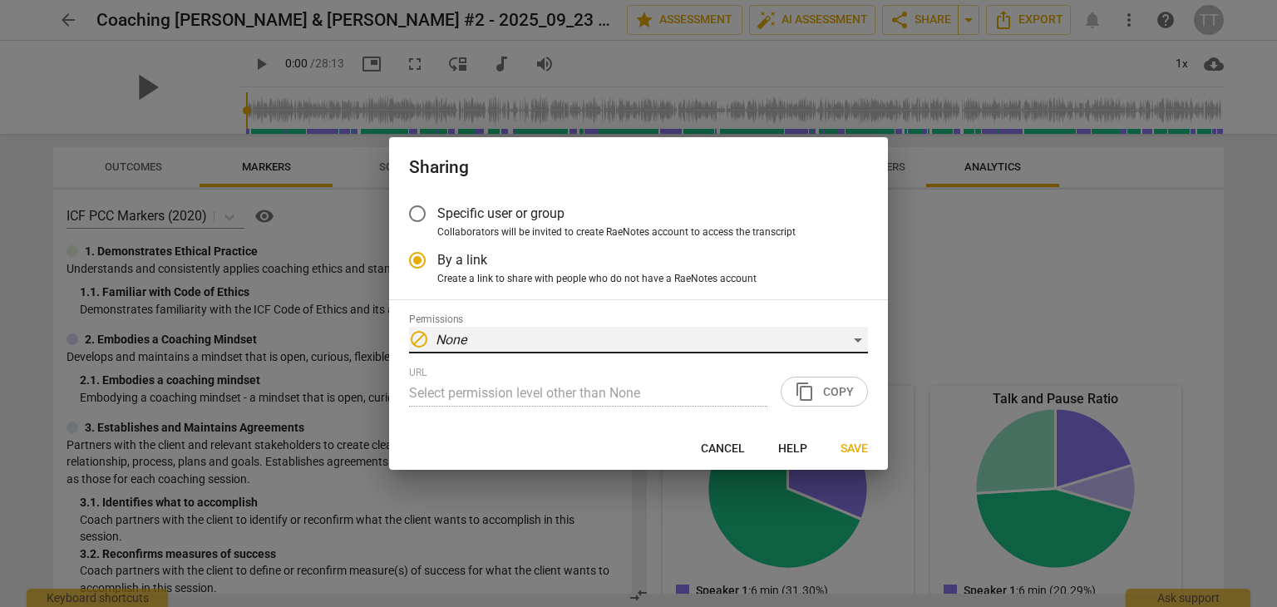
click at [846, 344] on div "block None" at bounding box center [638, 340] width 459 height 27
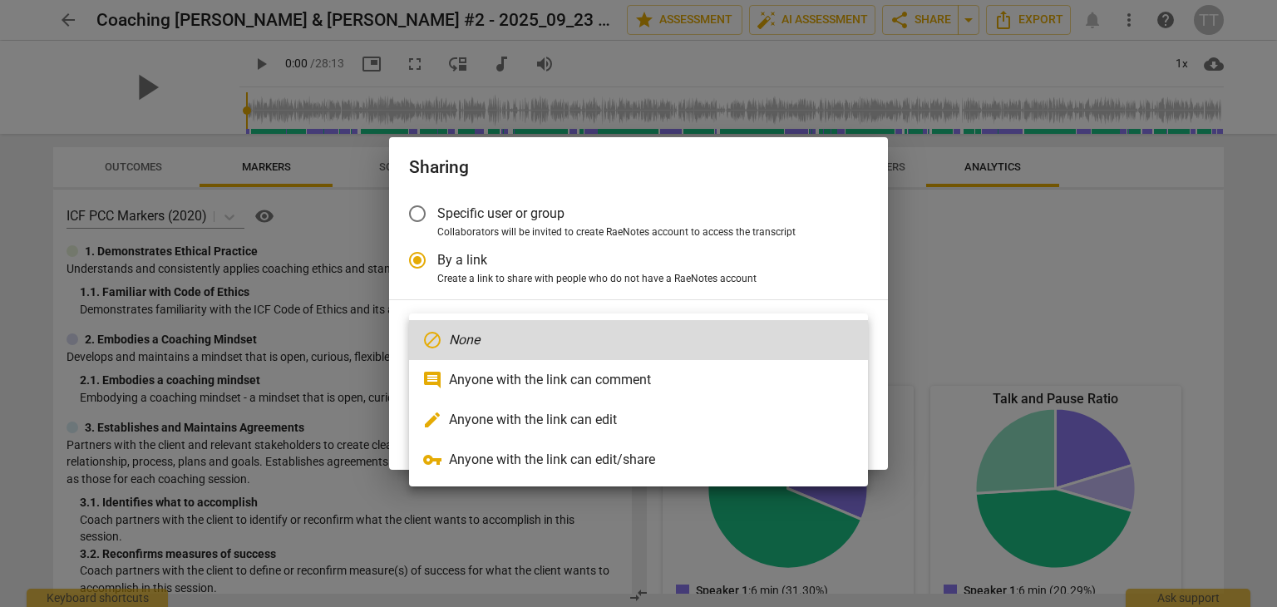
click at [604, 457] on li "vpn_key Anyone with the link can edit/share" at bounding box center [638, 460] width 459 height 40
radio input "false"
type input "https://app.raenotes.com/meeting/a6a4fbbf46cd4f51a8a142b7dd479bad?success=4"
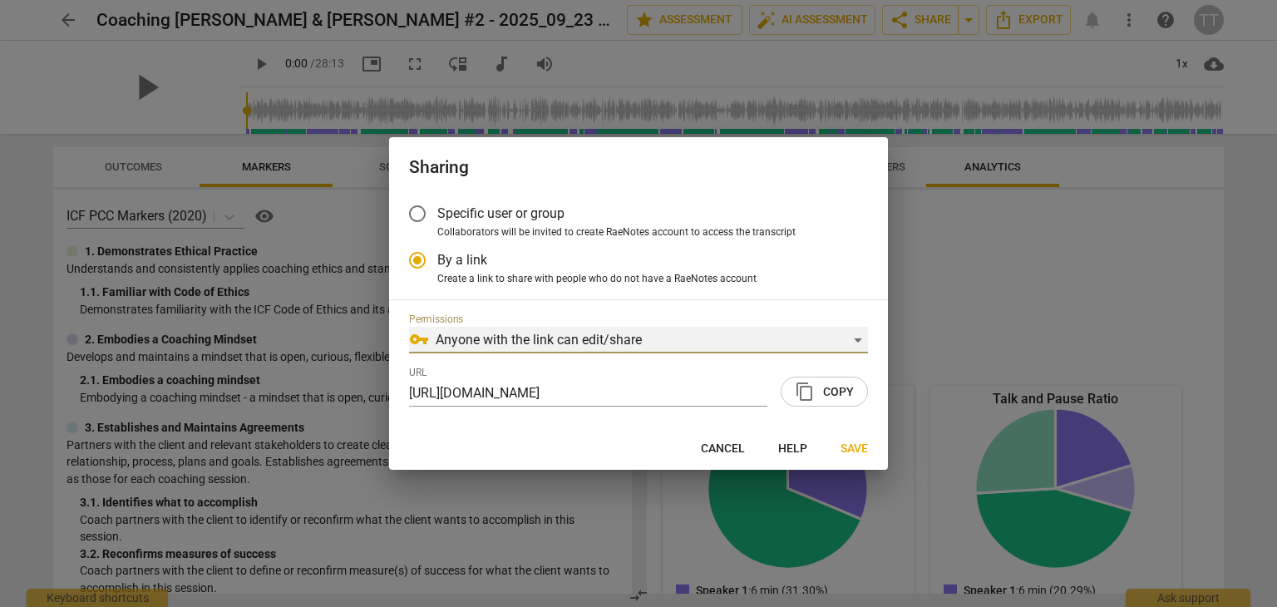
click at [856, 338] on div "vpn_key Anyone with the link can edit/share" at bounding box center [638, 340] width 459 height 27
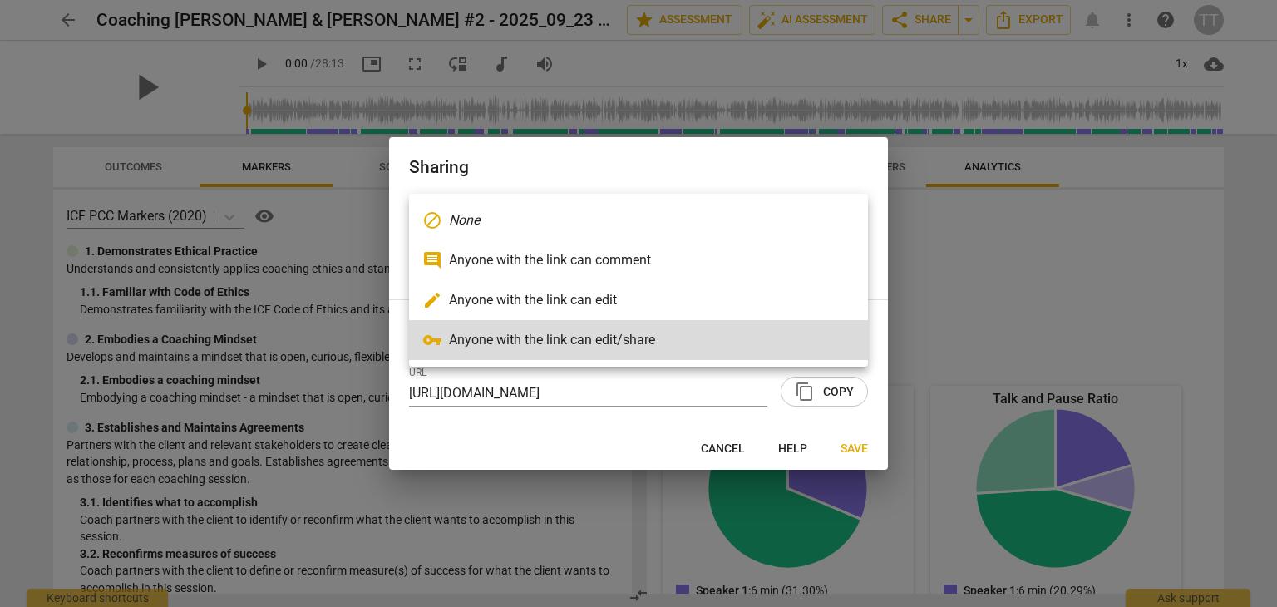
click at [655, 297] on li "edit Anyone with the link can edit" at bounding box center [638, 300] width 459 height 40
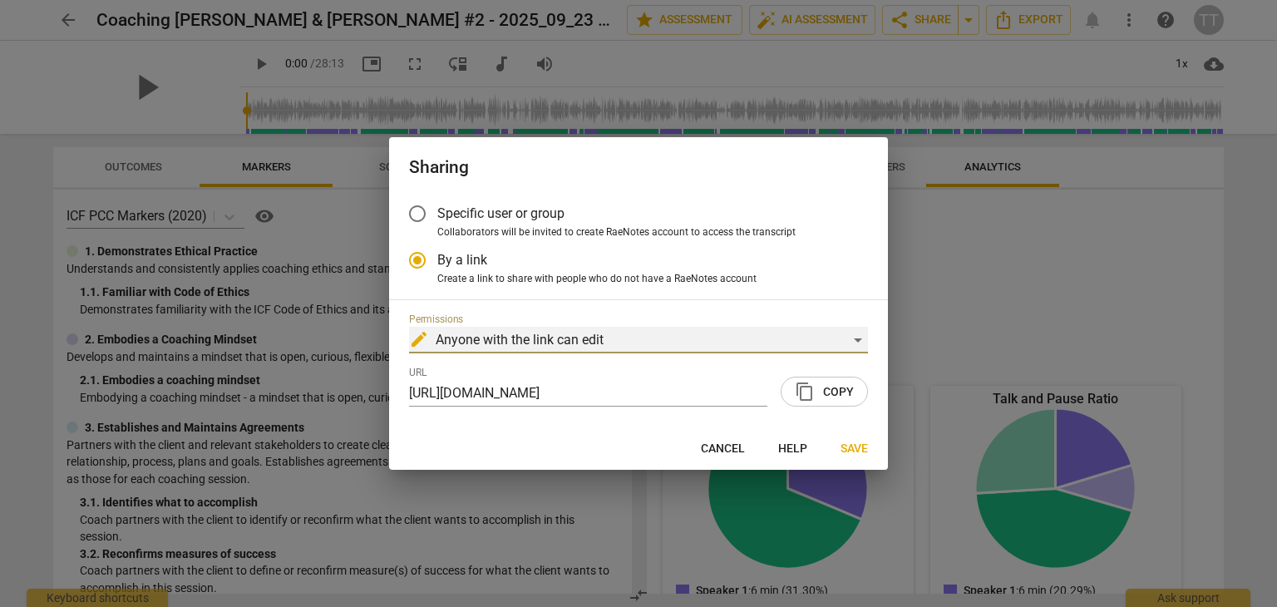
click at [855, 340] on div "edit Anyone with the link can edit" at bounding box center [638, 340] width 459 height 27
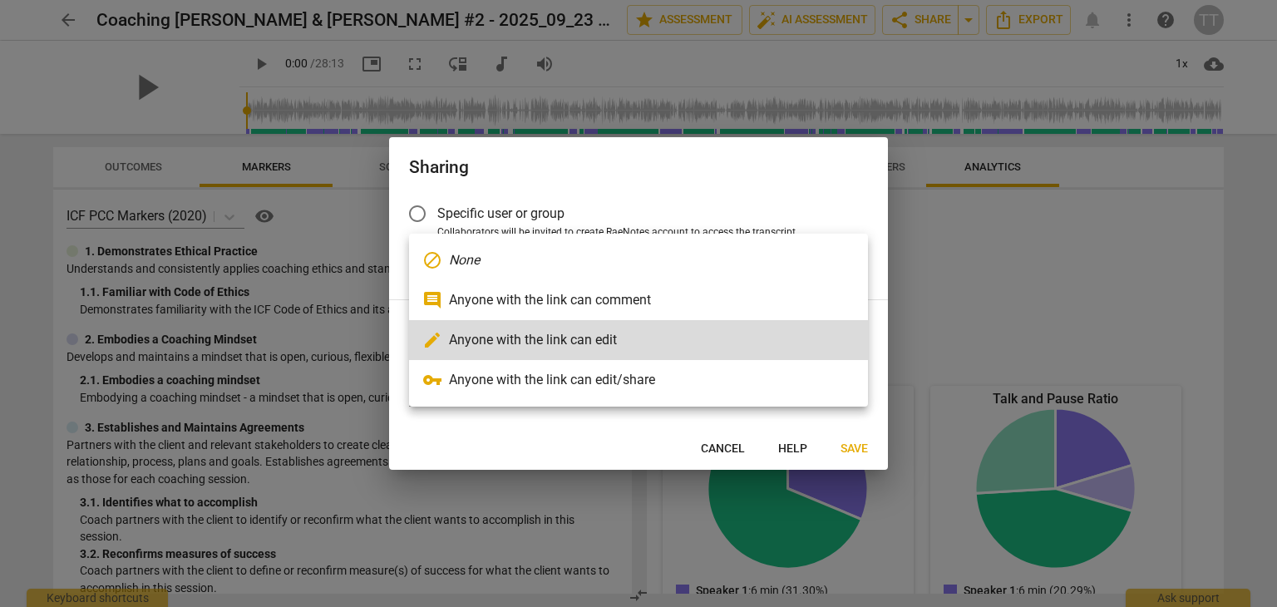
click at [719, 306] on li "comment Anyone with the link can comment" at bounding box center [638, 300] width 459 height 40
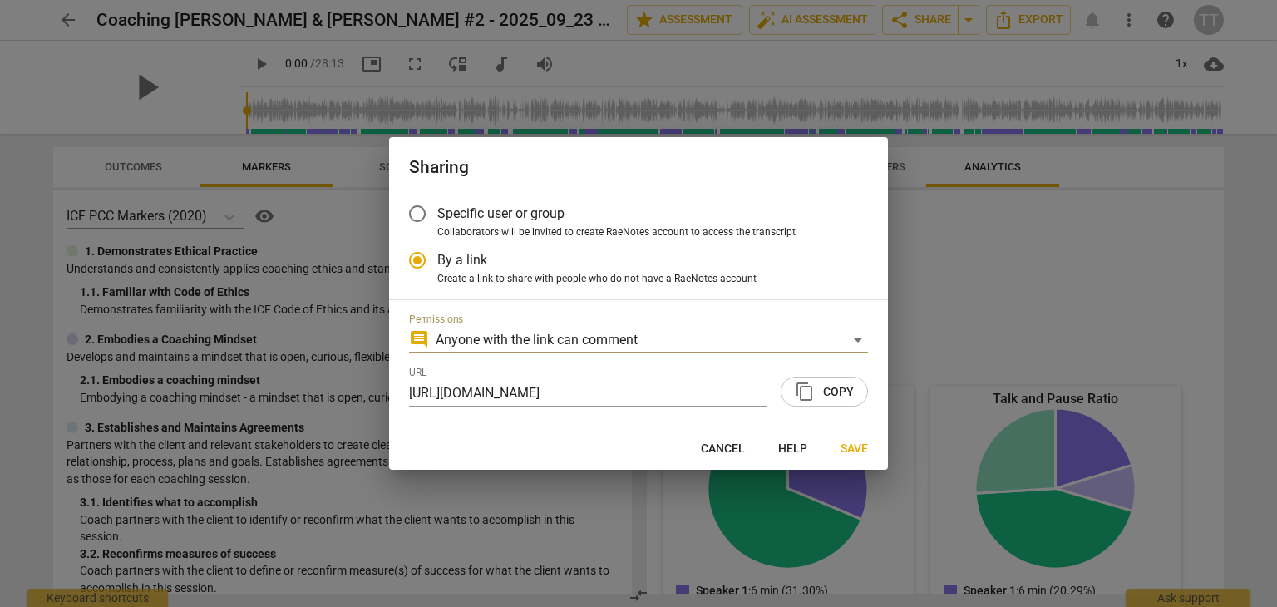
click at [818, 394] on span "content_copy Copy" at bounding box center [824, 392] width 59 height 20
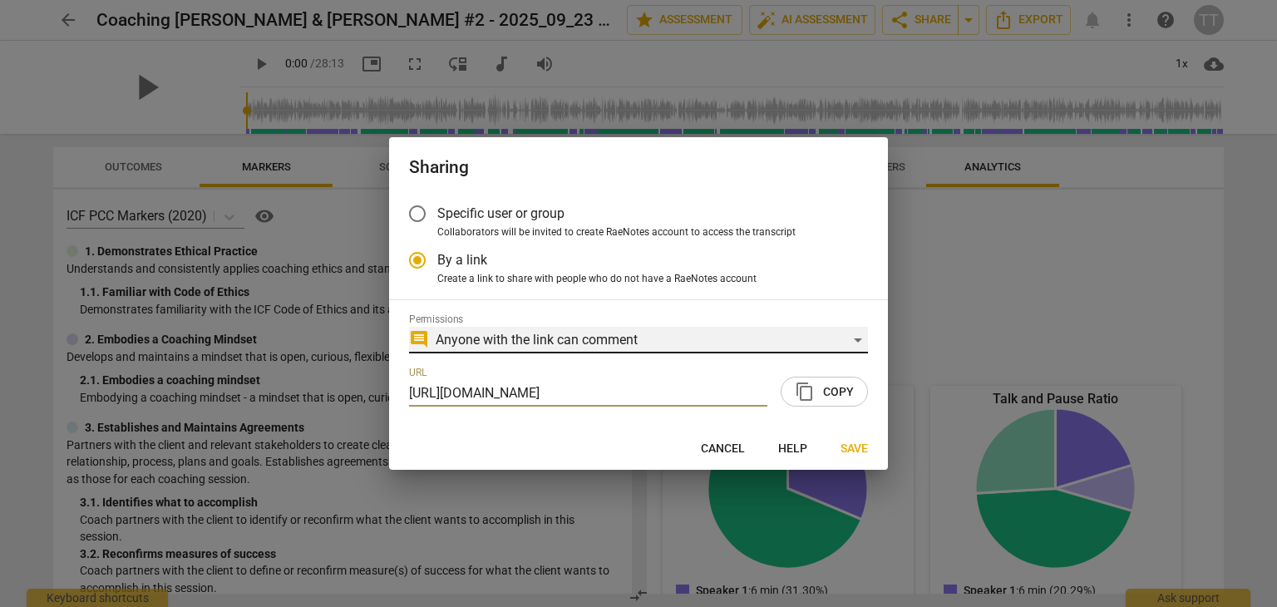
click at [857, 344] on div "comment Anyone with the link can comment" at bounding box center [638, 340] width 459 height 27
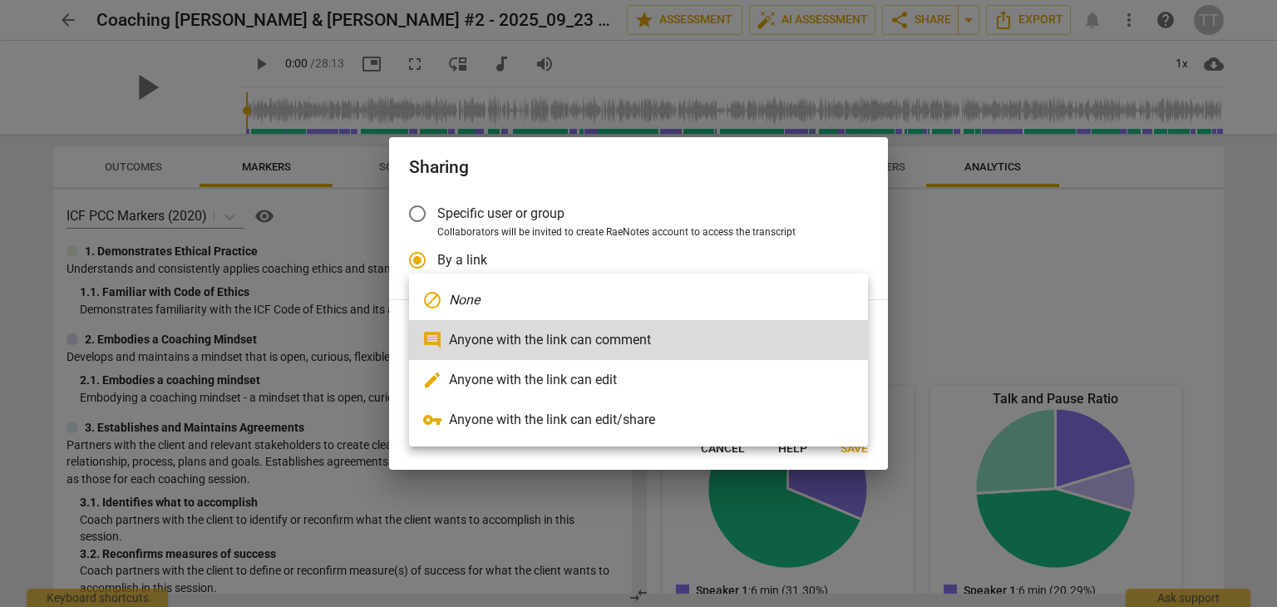
click at [737, 420] on li "vpn_key Anyone with the link can edit/share" at bounding box center [638, 420] width 459 height 40
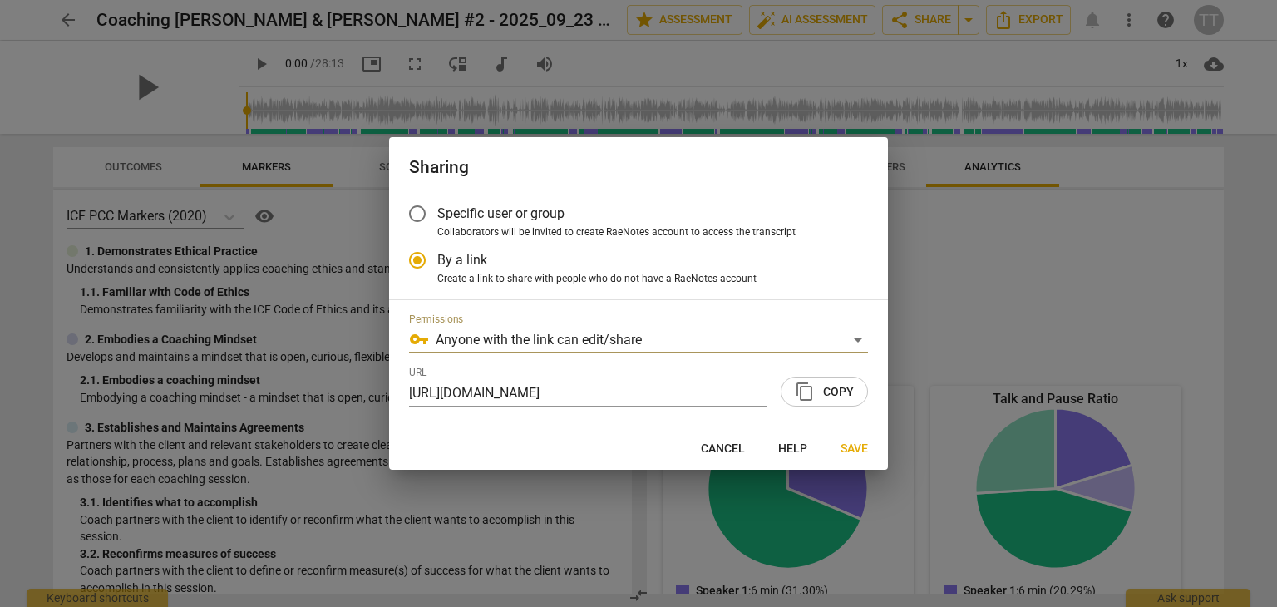
click at [813, 389] on span "content_copy" at bounding box center [805, 392] width 20 height 20
click at [846, 449] on span "Save" at bounding box center [854, 449] width 27 height 17
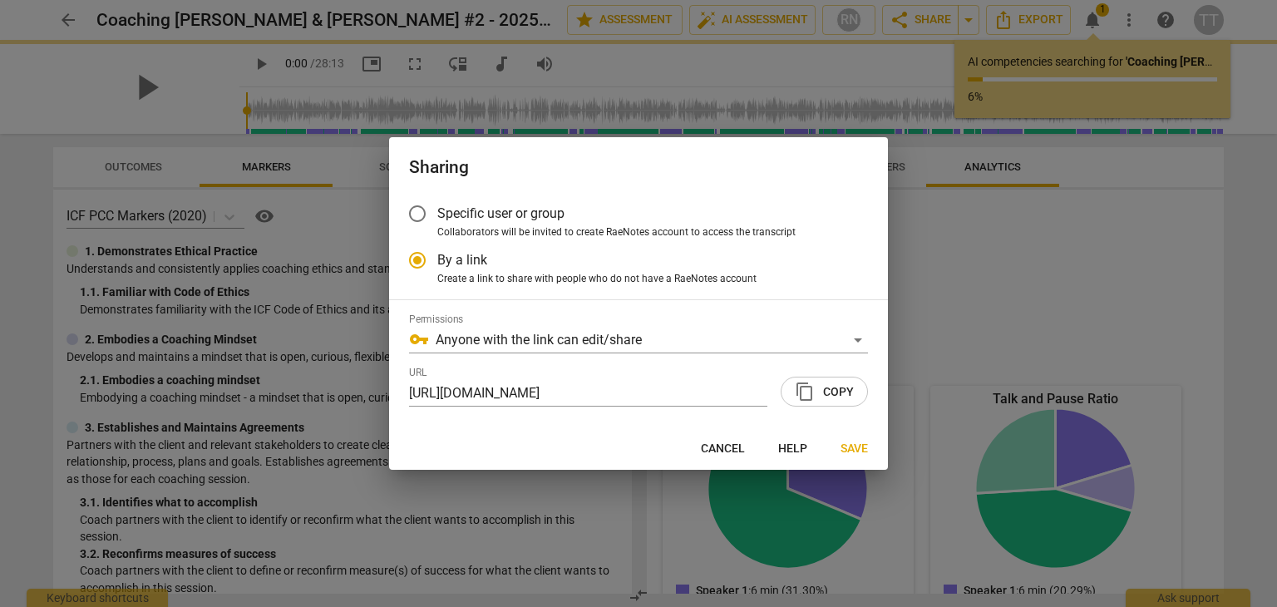
radio input "false"
